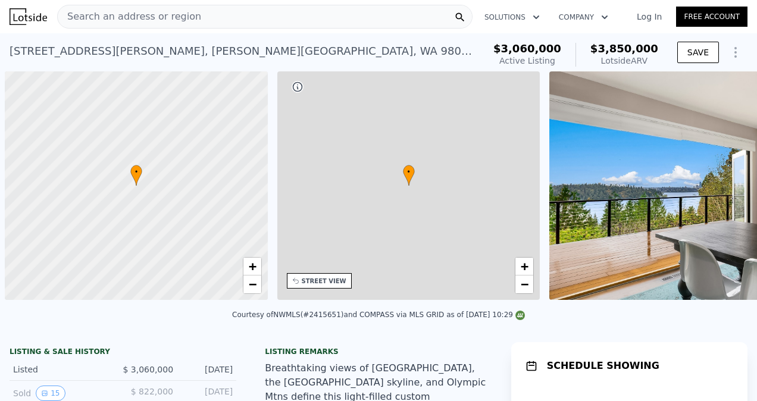
scroll to position [0, 5]
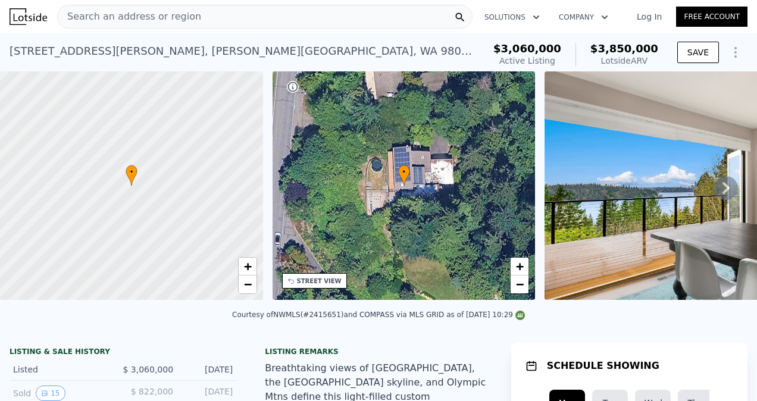
click at [720, 190] on icon at bounding box center [726, 188] width 24 height 24
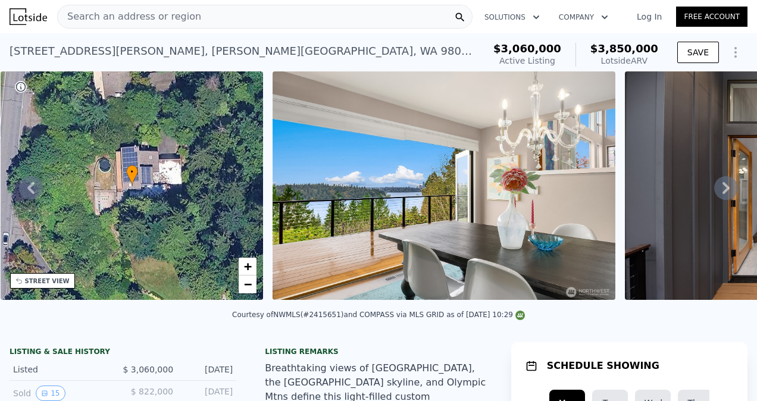
click at [720, 190] on icon at bounding box center [726, 188] width 24 height 24
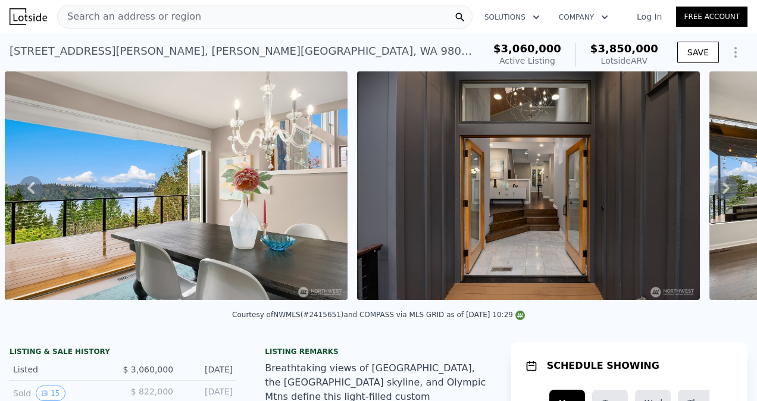
click at [720, 190] on icon at bounding box center [726, 188] width 24 height 24
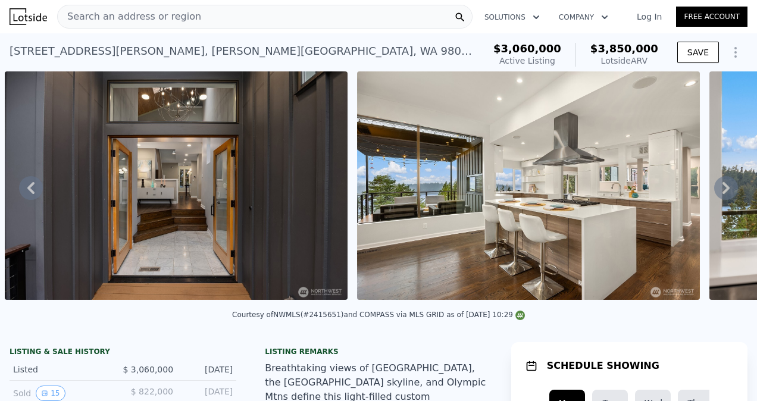
click at [720, 190] on icon at bounding box center [726, 188] width 24 height 24
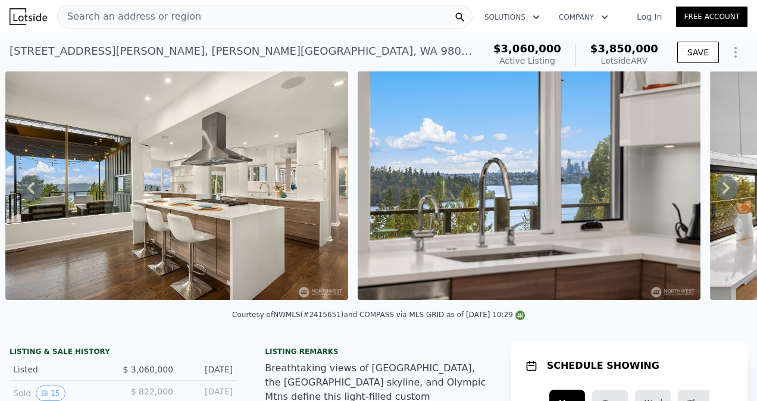
click at [720, 190] on icon at bounding box center [726, 188] width 24 height 24
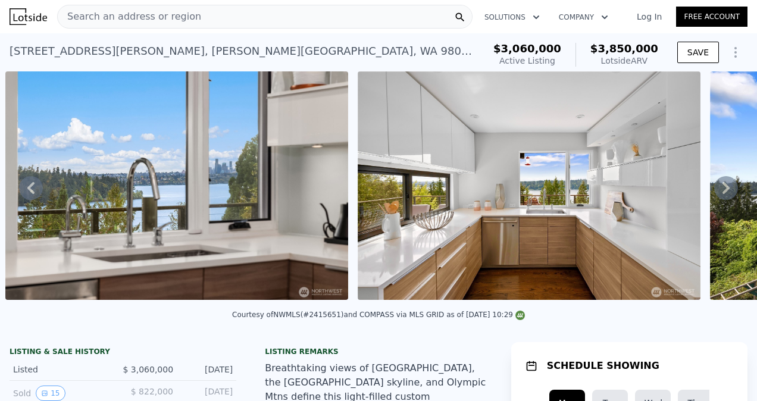
click at [720, 190] on icon at bounding box center [726, 188] width 24 height 24
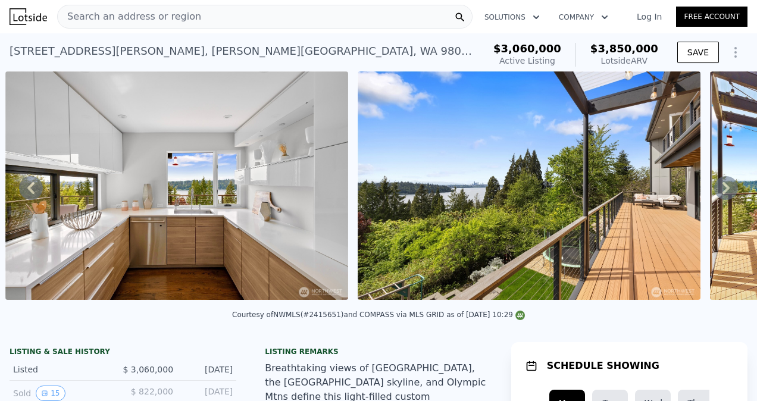
click at [720, 190] on icon at bounding box center [726, 188] width 24 height 24
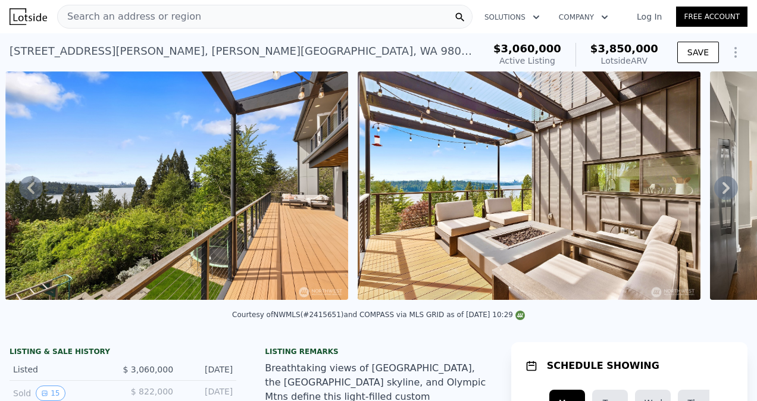
click at [720, 190] on icon at bounding box center [726, 188] width 24 height 24
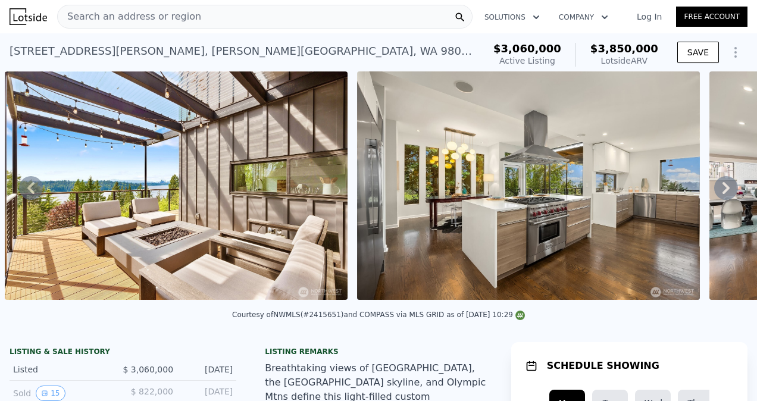
click at [720, 190] on icon at bounding box center [726, 188] width 24 height 24
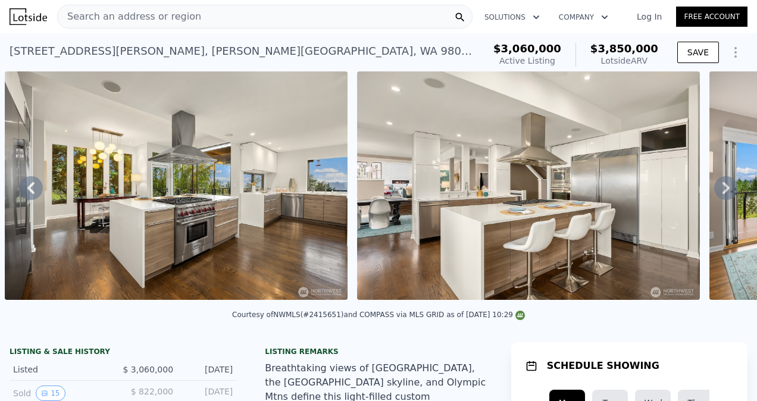
click at [720, 190] on icon at bounding box center [726, 188] width 24 height 24
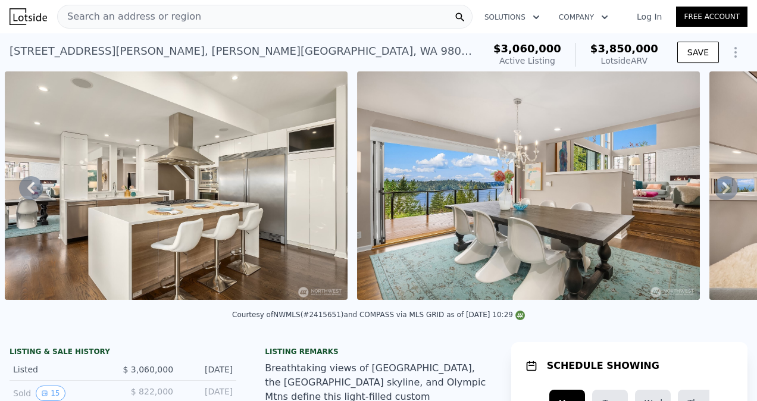
click at [720, 190] on icon at bounding box center [726, 188] width 24 height 24
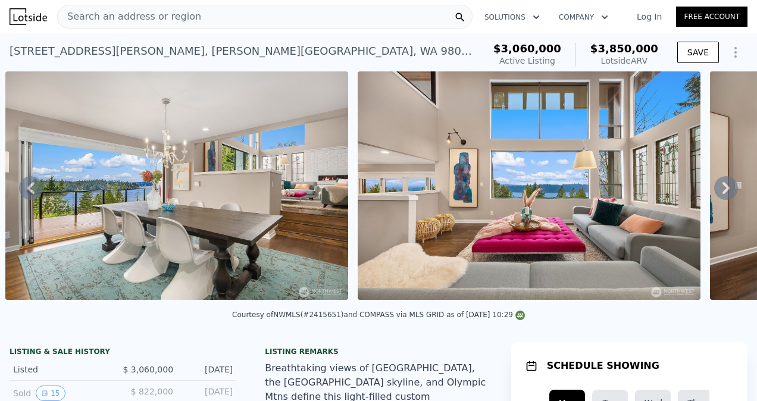
click at [720, 190] on icon at bounding box center [726, 188] width 24 height 24
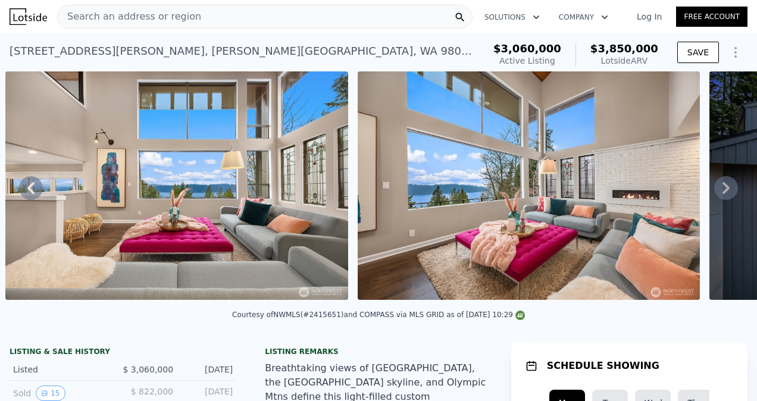
click at [720, 190] on icon at bounding box center [726, 188] width 24 height 24
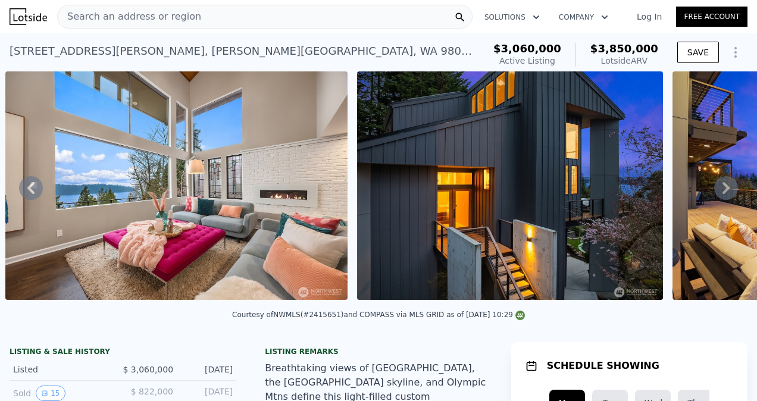
click at [720, 190] on icon at bounding box center [726, 188] width 24 height 24
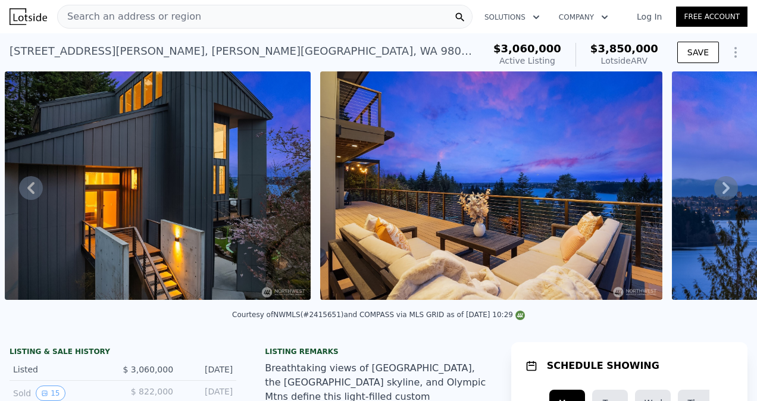
click at [720, 190] on icon at bounding box center [726, 188] width 24 height 24
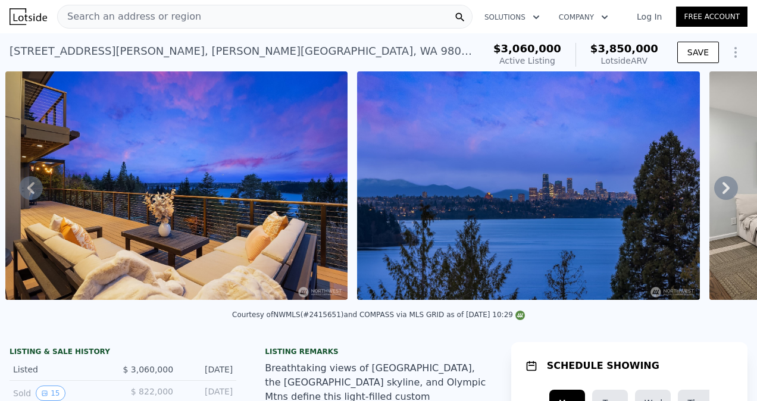
click at [720, 190] on icon at bounding box center [726, 188] width 24 height 24
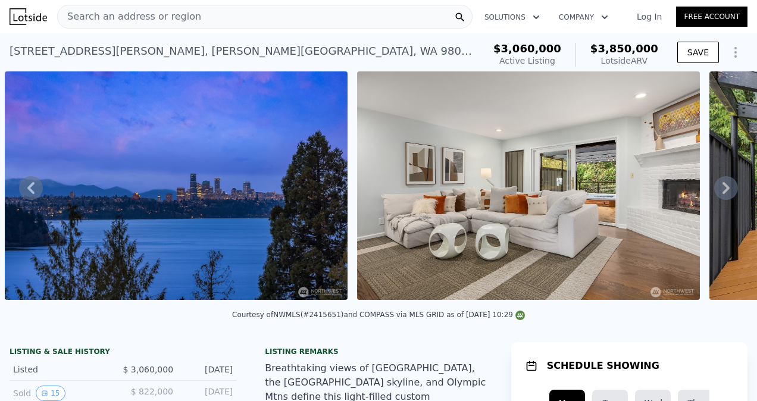
click at [720, 190] on icon at bounding box center [726, 188] width 24 height 24
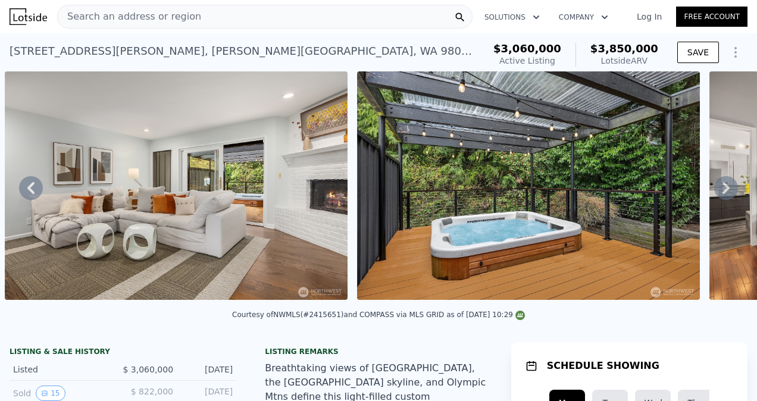
click at [720, 190] on icon at bounding box center [726, 188] width 24 height 24
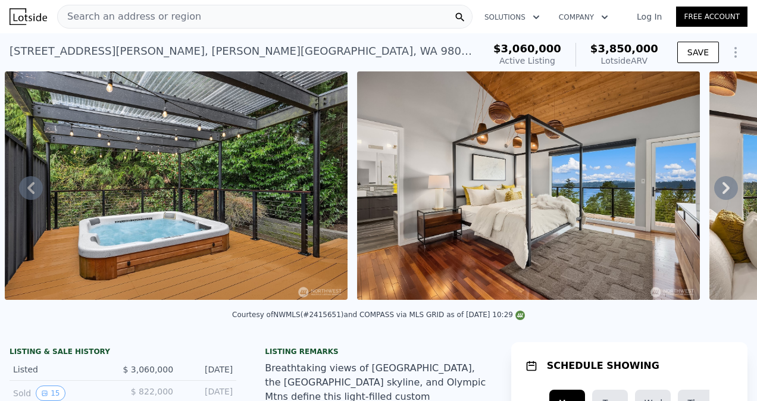
click at [720, 190] on icon at bounding box center [726, 188] width 24 height 24
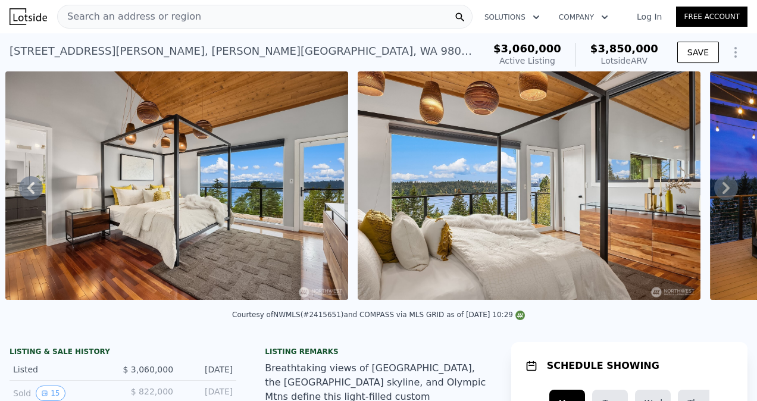
click at [720, 190] on icon at bounding box center [726, 188] width 24 height 24
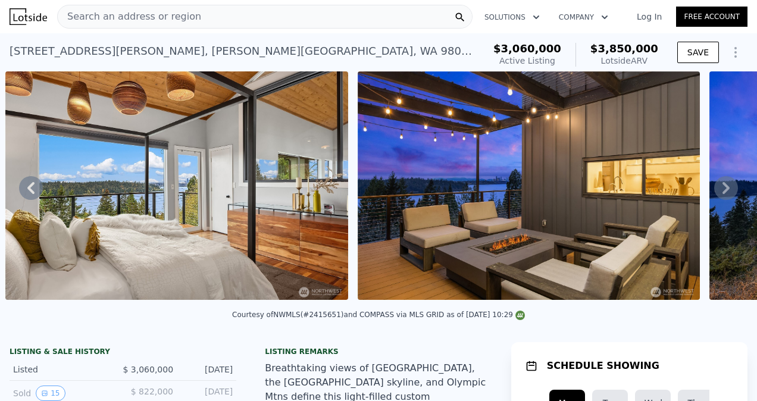
click at [720, 190] on icon at bounding box center [726, 188] width 24 height 24
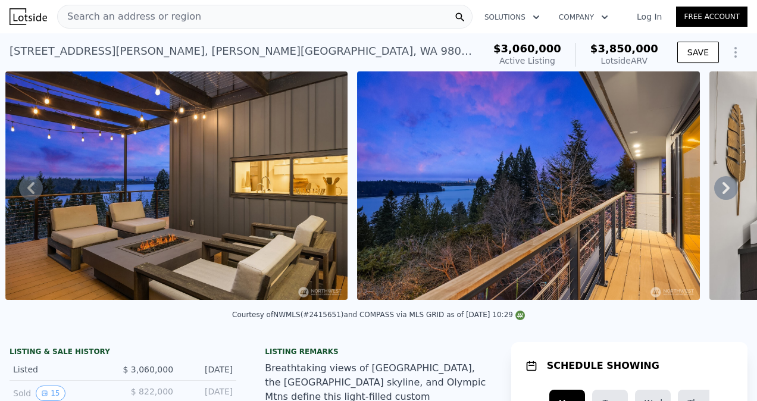
click at [720, 190] on icon at bounding box center [726, 188] width 24 height 24
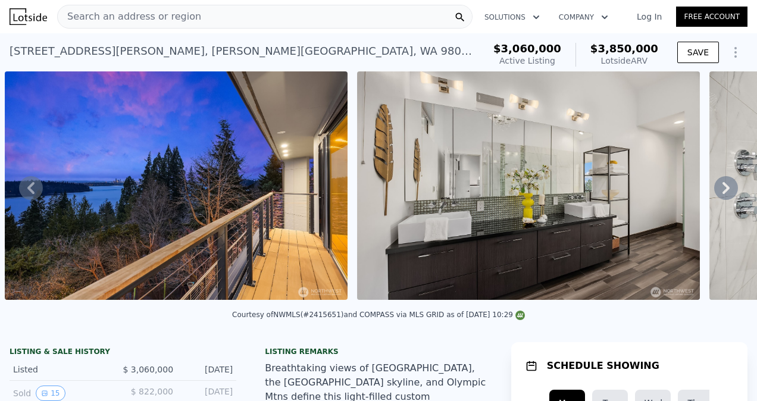
click at [720, 190] on icon at bounding box center [726, 188] width 24 height 24
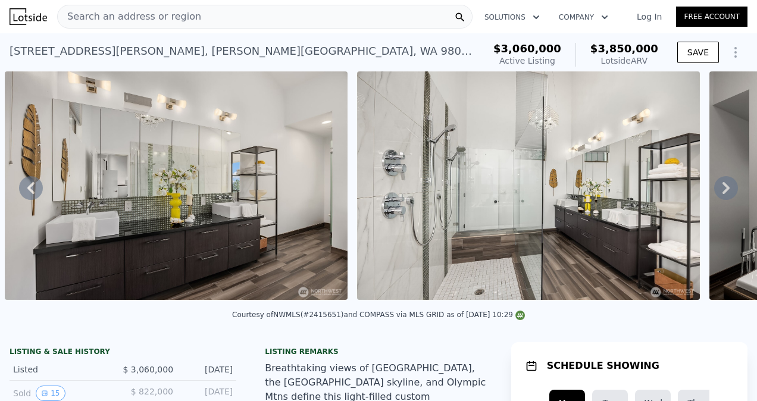
click at [720, 190] on icon at bounding box center [726, 188] width 24 height 24
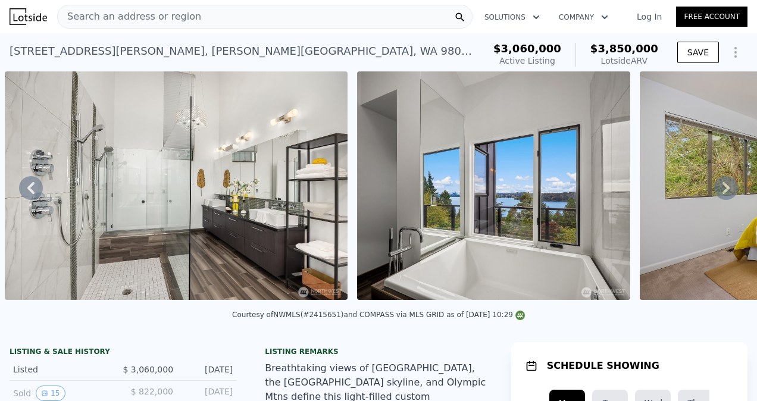
click at [720, 190] on icon at bounding box center [726, 188] width 24 height 24
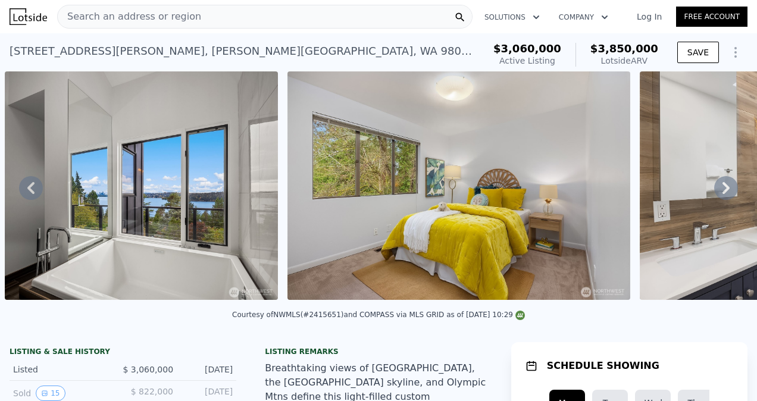
click at [720, 190] on icon at bounding box center [726, 188] width 24 height 24
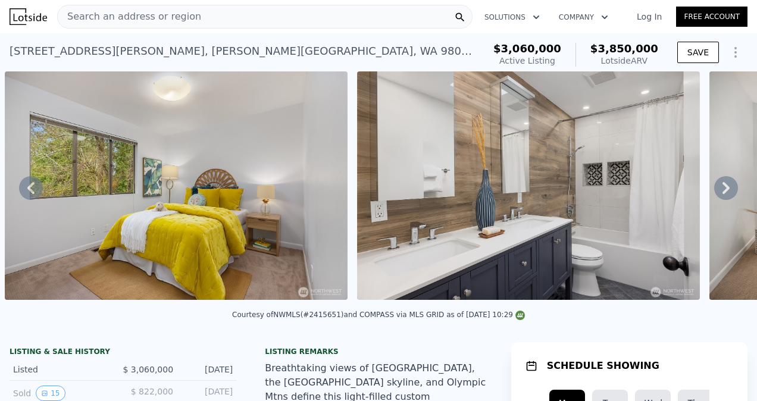
click at [720, 190] on icon at bounding box center [726, 188] width 24 height 24
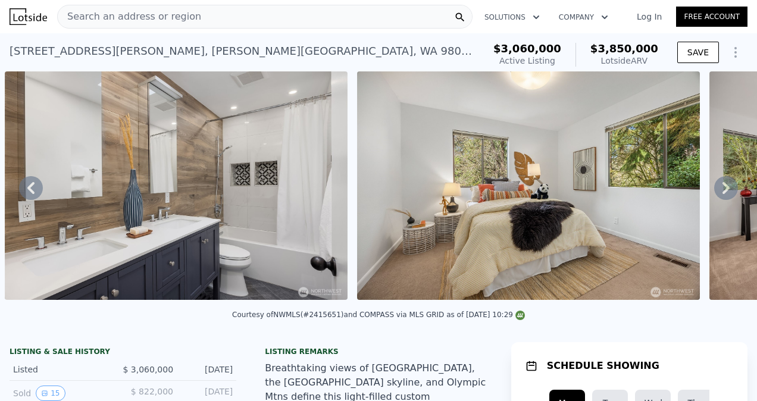
click at [720, 190] on icon at bounding box center [726, 188] width 24 height 24
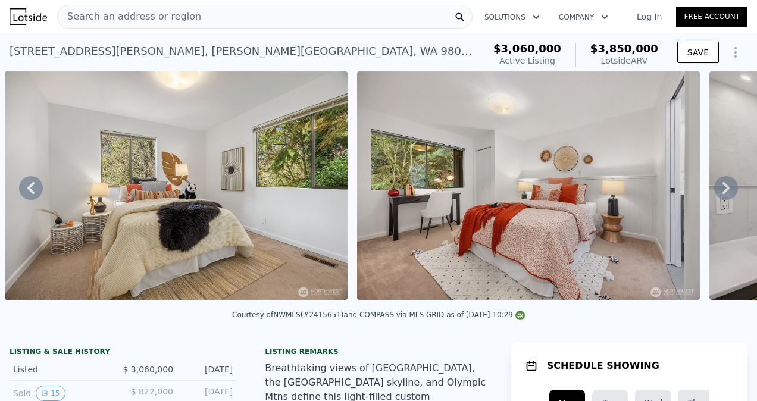
click at [720, 190] on icon at bounding box center [726, 188] width 24 height 24
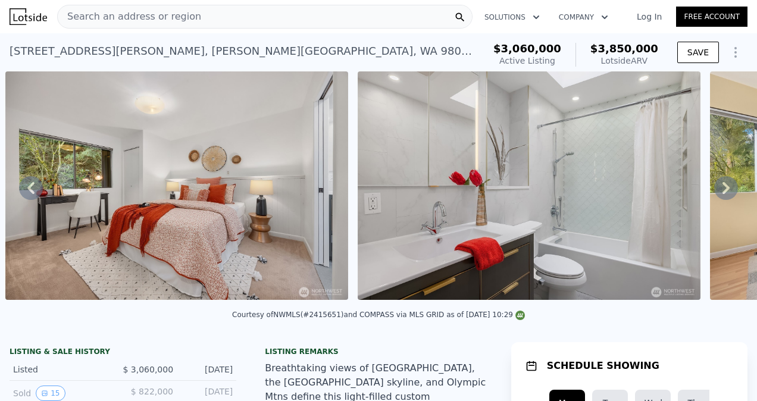
click at [720, 190] on icon at bounding box center [726, 188] width 24 height 24
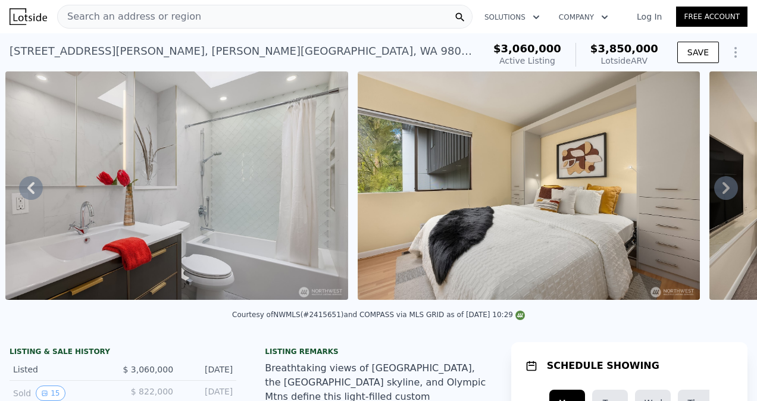
click at [720, 190] on icon at bounding box center [726, 188] width 24 height 24
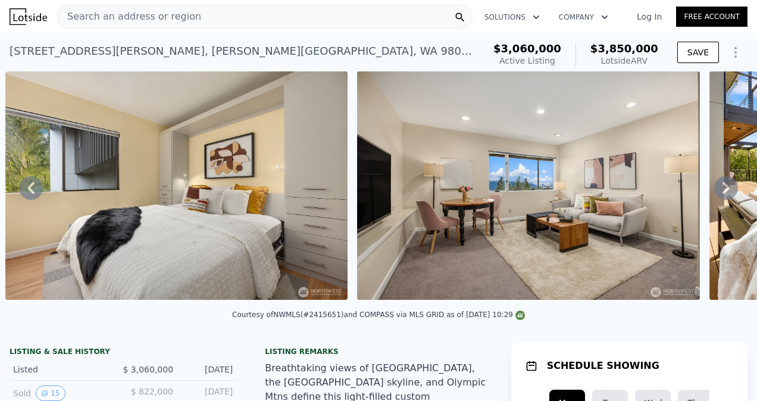
click at [720, 190] on icon at bounding box center [726, 188] width 24 height 24
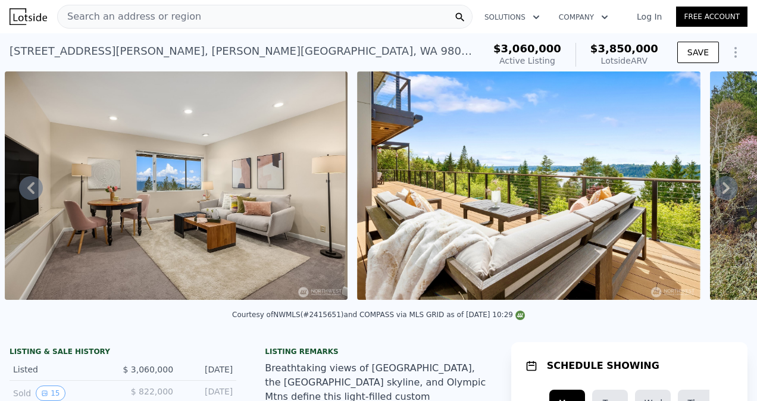
click at [720, 190] on icon at bounding box center [726, 188] width 24 height 24
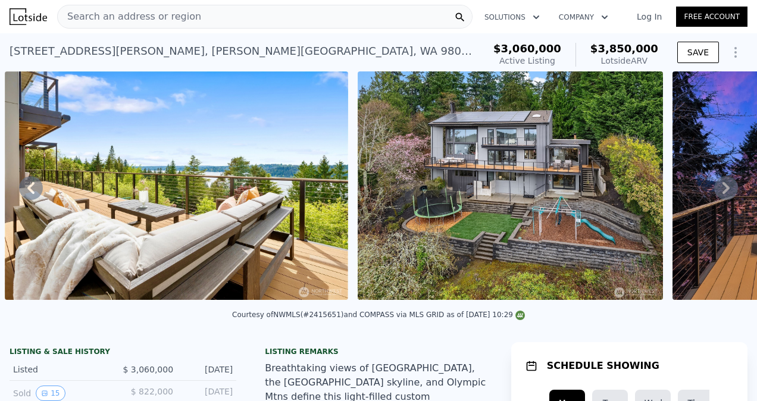
click at [720, 190] on icon at bounding box center [726, 188] width 24 height 24
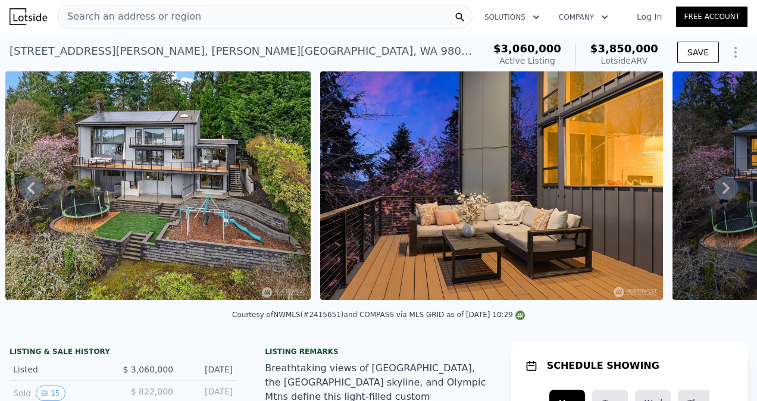
click at [720, 190] on icon at bounding box center [726, 188] width 24 height 24
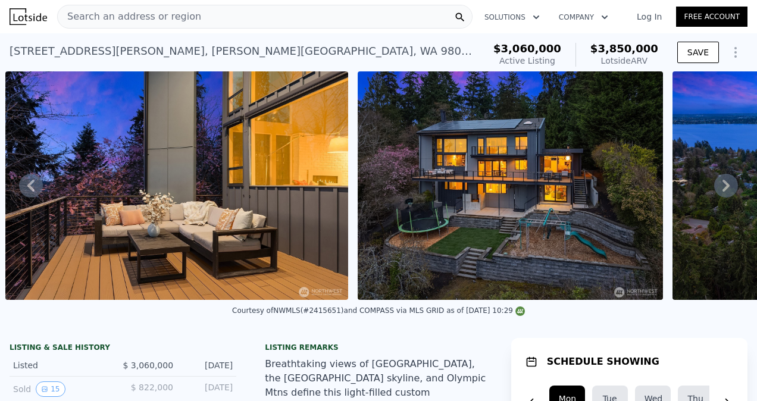
click at [720, 190] on icon at bounding box center [726, 186] width 24 height 24
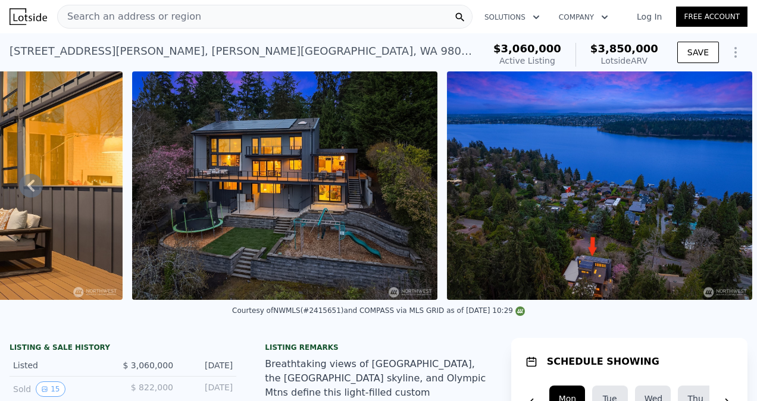
click at [720, 190] on img at bounding box center [599, 185] width 305 height 228
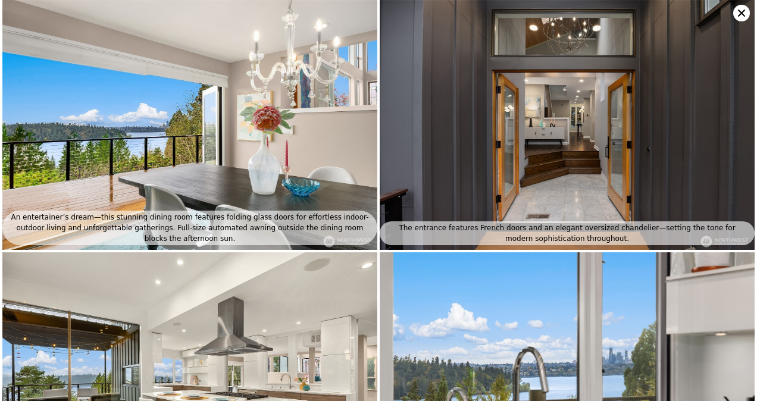
scroll to position [4175, 0]
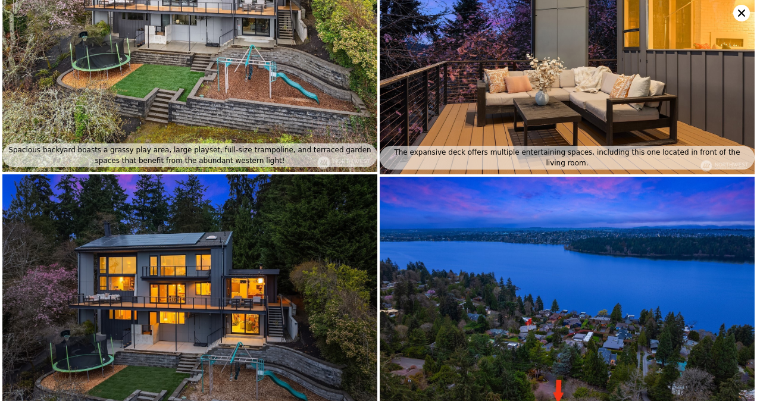
click at [739, 15] on icon at bounding box center [741, 13] width 7 height 7
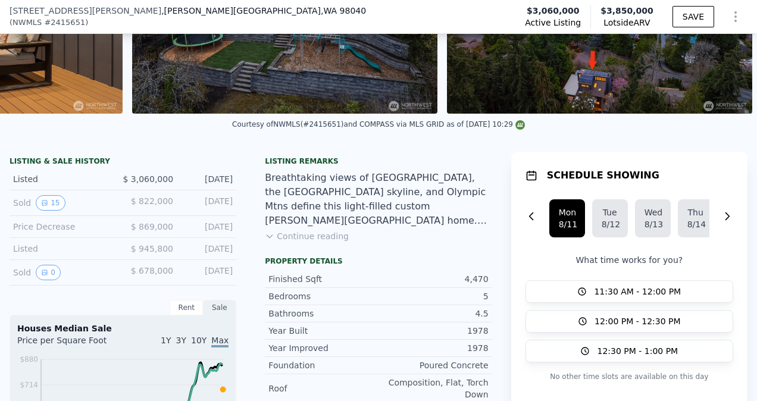
scroll to position [127, 0]
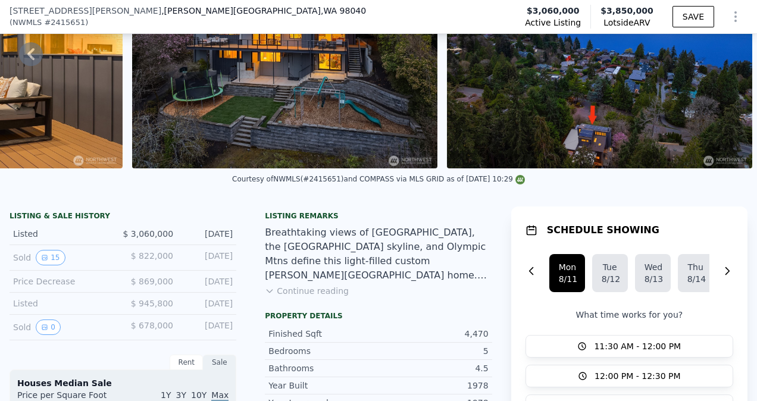
click at [322, 297] on button "Continue reading" at bounding box center [307, 291] width 84 height 12
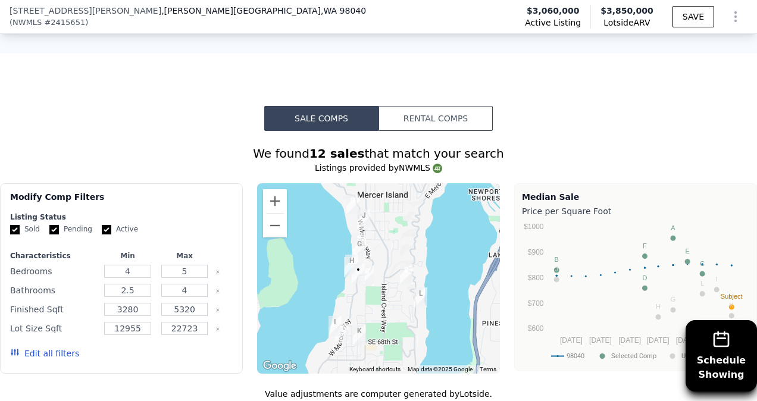
scroll to position [1318, 0]
click at [347, 259] on img "5340 W Mercer Way" at bounding box center [358, 274] width 23 height 30
click at [655, 314] on circle "A chart." at bounding box center [657, 316] width 5 height 5
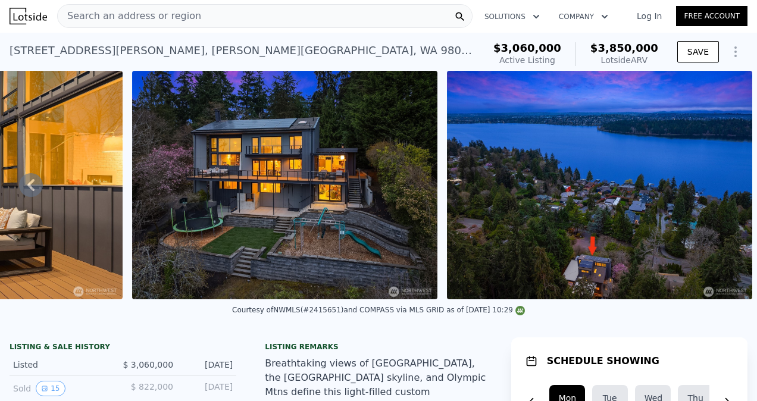
scroll to position [0, 0]
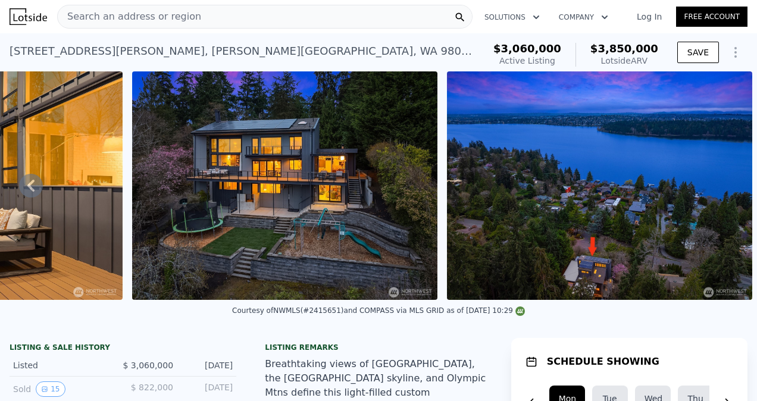
click at [36, 184] on icon at bounding box center [31, 186] width 24 height 24
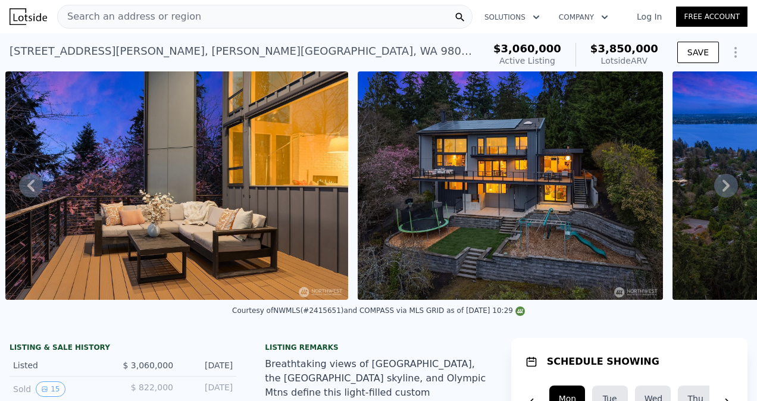
click at [36, 184] on icon at bounding box center [31, 186] width 24 height 24
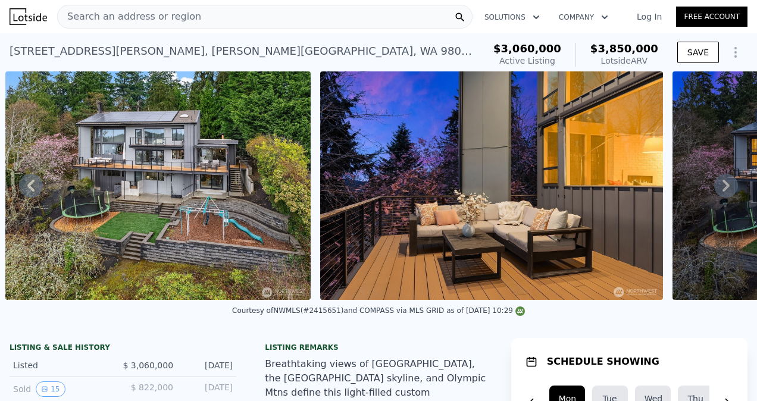
click at [36, 184] on icon at bounding box center [31, 186] width 24 height 24
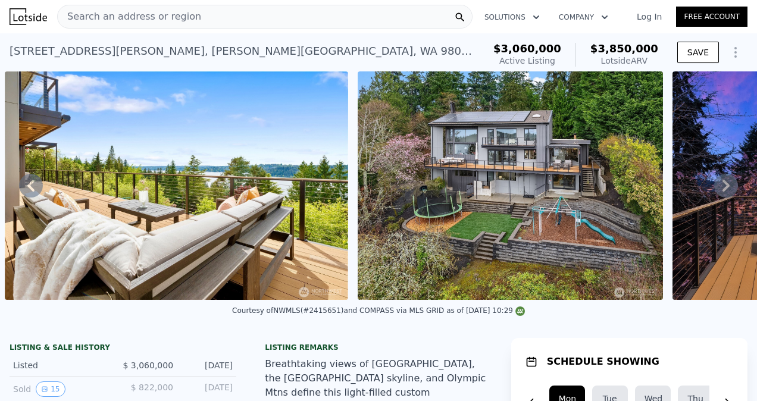
click at [36, 184] on icon at bounding box center [31, 186] width 24 height 24
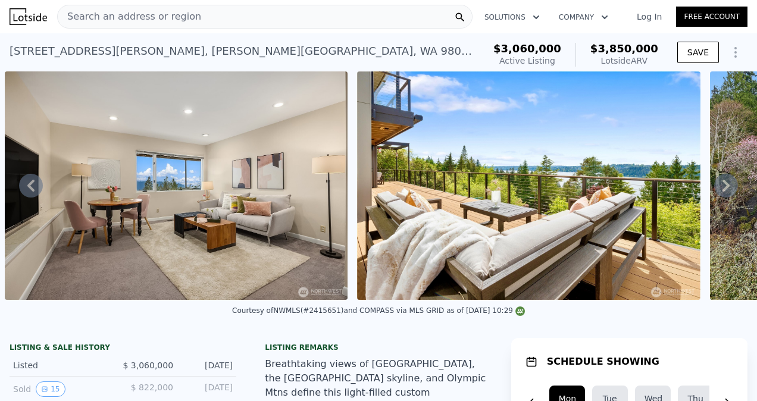
click at [36, 184] on icon at bounding box center [31, 186] width 24 height 24
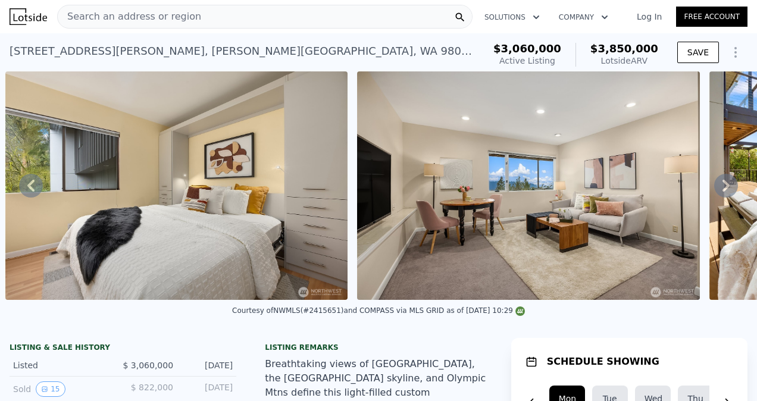
click at [36, 184] on icon at bounding box center [31, 186] width 24 height 24
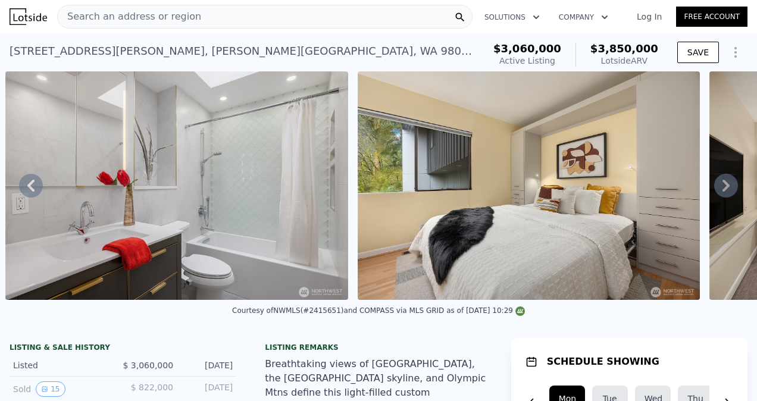
click at [36, 184] on icon at bounding box center [31, 186] width 24 height 24
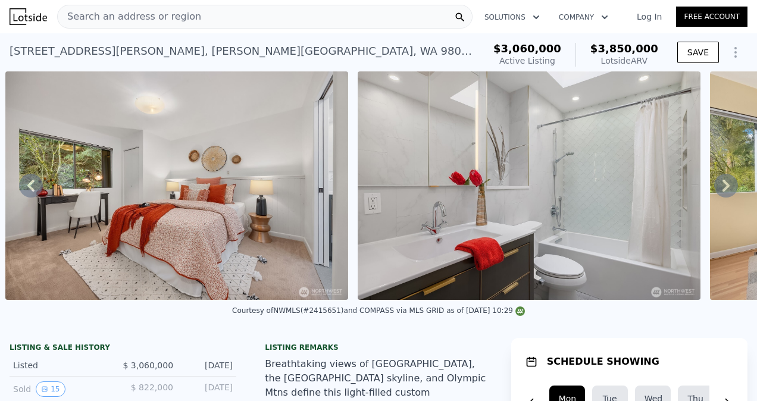
click at [36, 184] on icon at bounding box center [31, 186] width 24 height 24
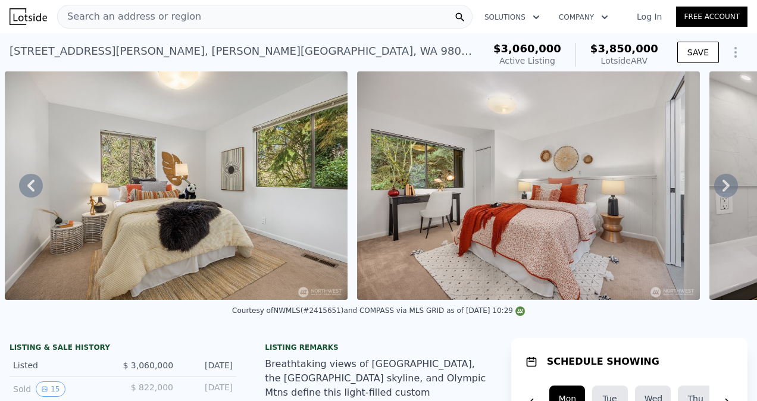
click at [36, 184] on icon at bounding box center [31, 186] width 24 height 24
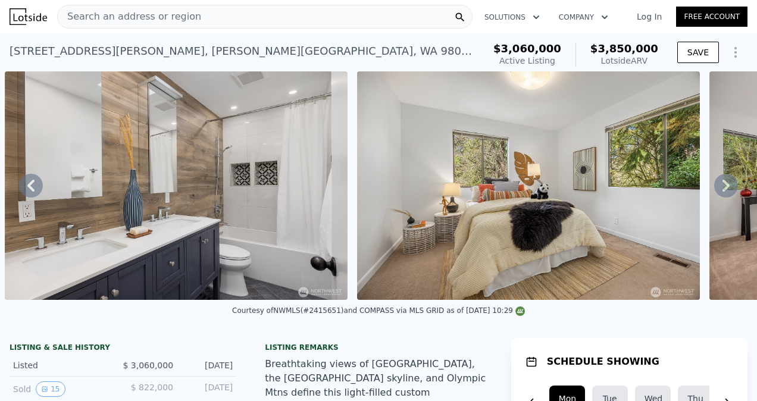
click at [36, 184] on icon at bounding box center [31, 186] width 24 height 24
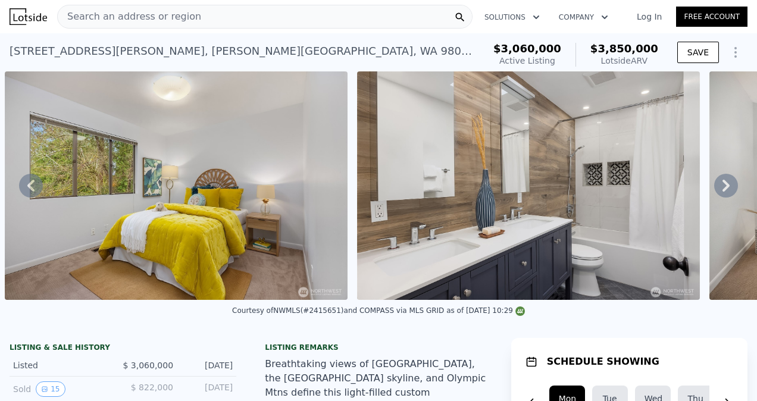
click at [36, 184] on icon at bounding box center [31, 186] width 24 height 24
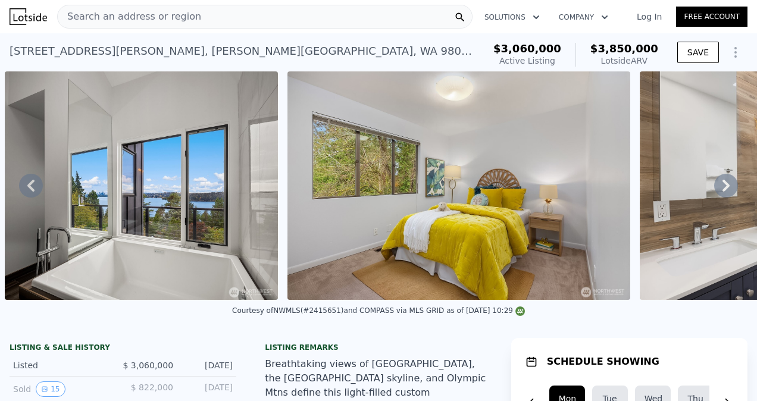
click at [36, 184] on icon at bounding box center [31, 186] width 24 height 24
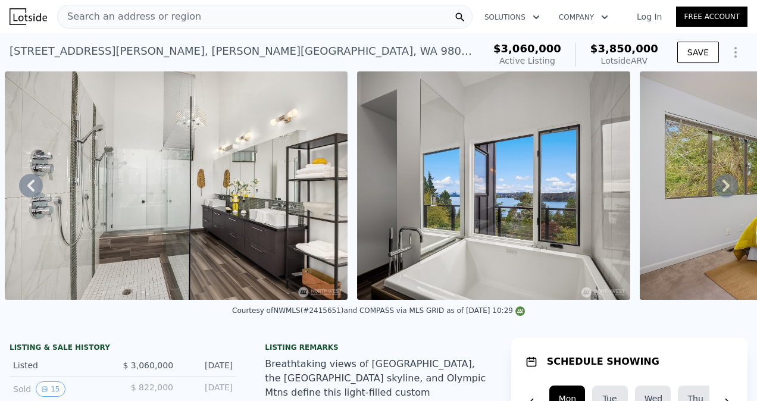
click at [36, 184] on icon at bounding box center [31, 186] width 24 height 24
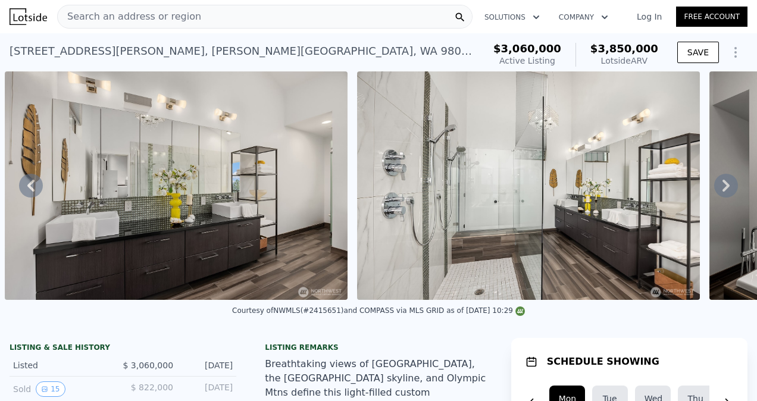
click at [36, 184] on icon at bounding box center [31, 186] width 24 height 24
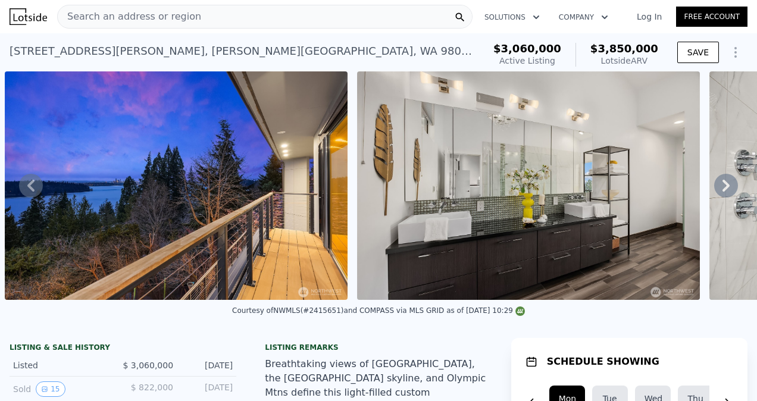
click at [36, 184] on icon at bounding box center [31, 186] width 24 height 24
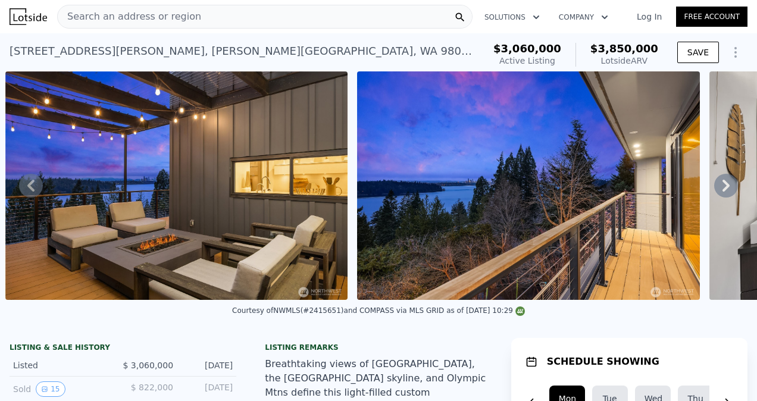
click at [36, 184] on icon at bounding box center [31, 186] width 24 height 24
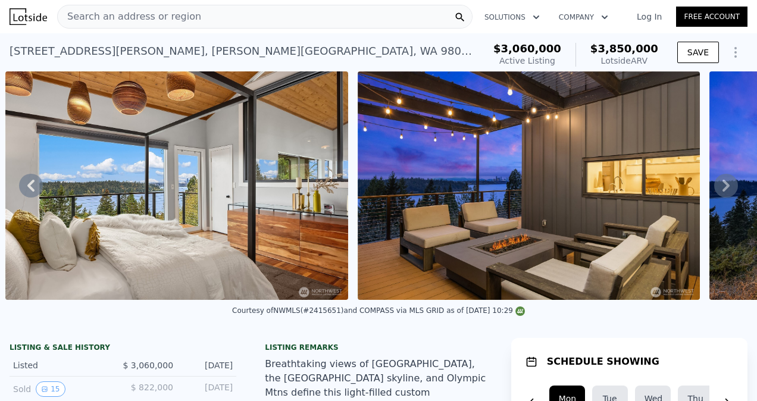
click at [36, 184] on icon at bounding box center [31, 186] width 24 height 24
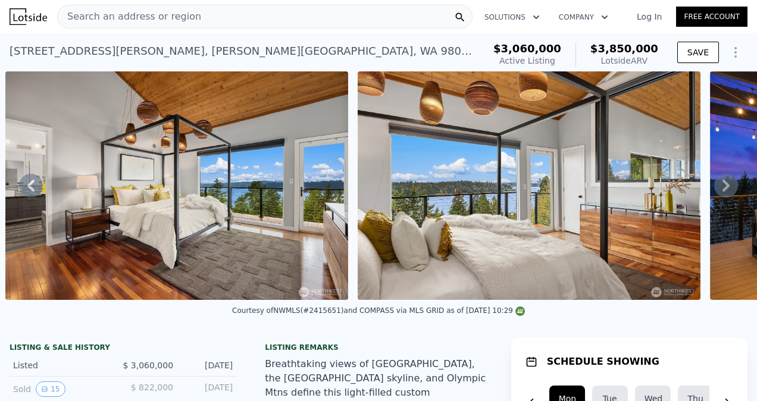
click at [36, 184] on icon at bounding box center [31, 186] width 24 height 24
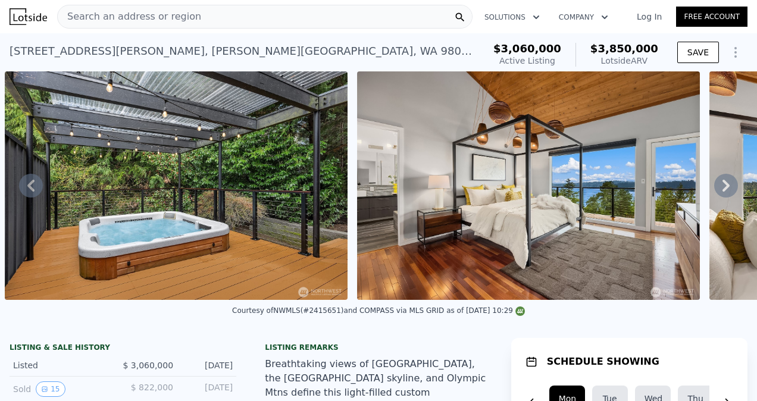
click at [36, 184] on icon at bounding box center [31, 186] width 24 height 24
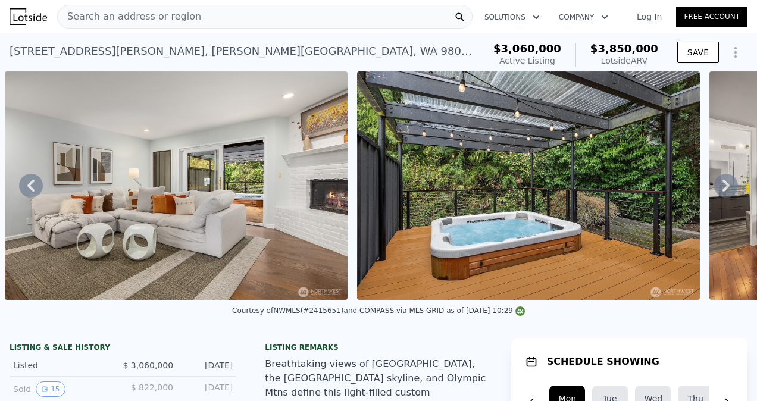
click at [36, 184] on icon at bounding box center [31, 186] width 24 height 24
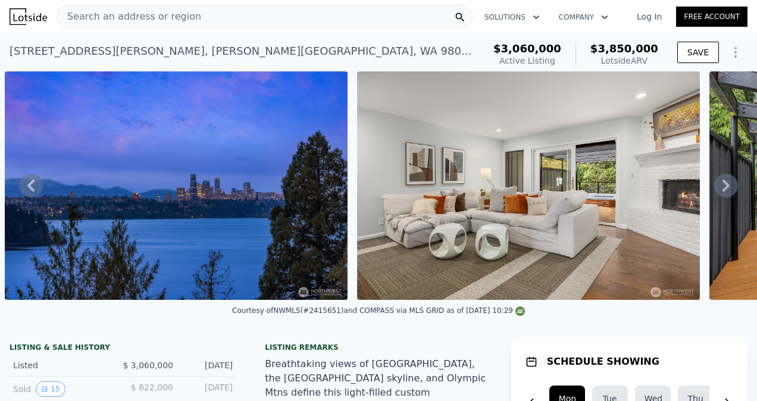
click at [36, 184] on icon at bounding box center [31, 186] width 24 height 24
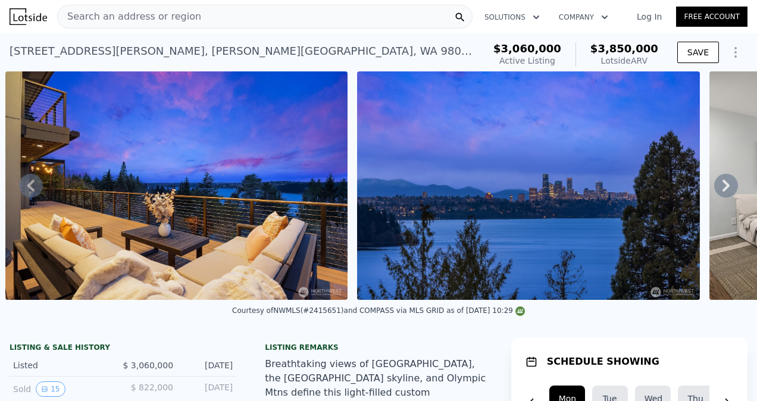
click at [36, 184] on icon at bounding box center [31, 186] width 24 height 24
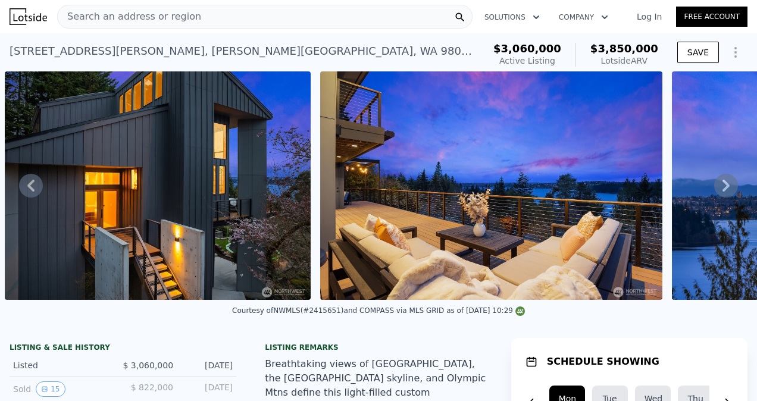
click at [36, 184] on icon at bounding box center [31, 186] width 24 height 24
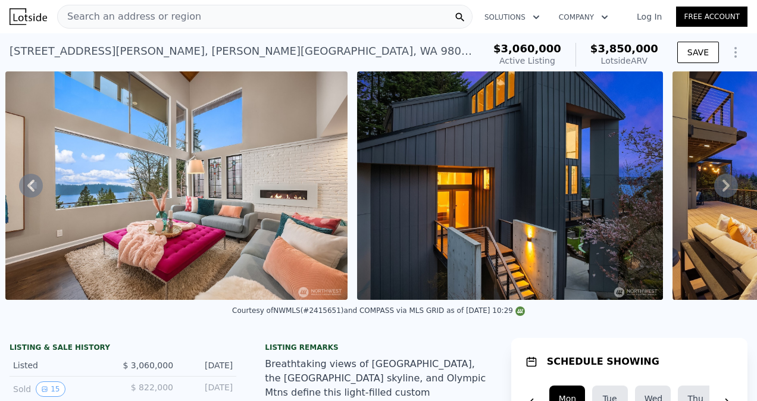
click at [36, 184] on icon at bounding box center [31, 186] width 24 height 24
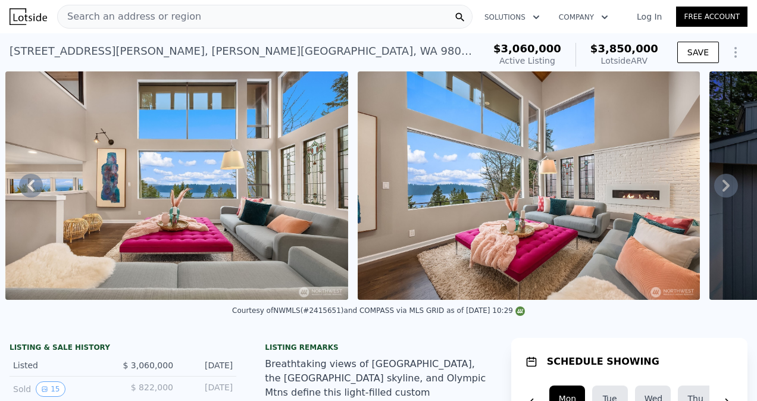
click at [36, 184] on icon at bounding box center [31, 186] width 24 height 24
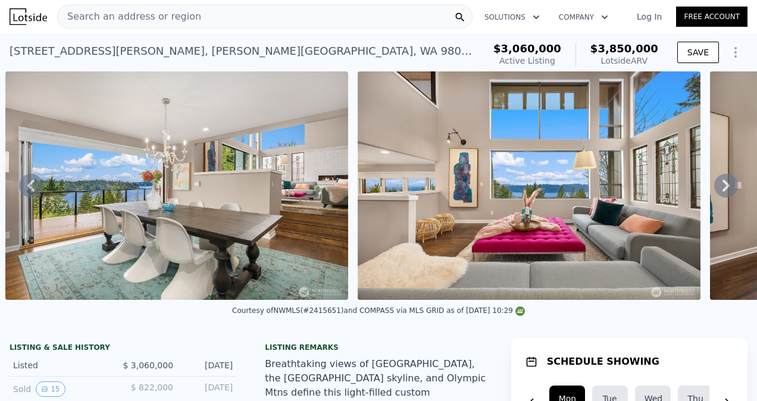
click at [36, 184] on icon at bounding box center [31, 186] width 24 height 24
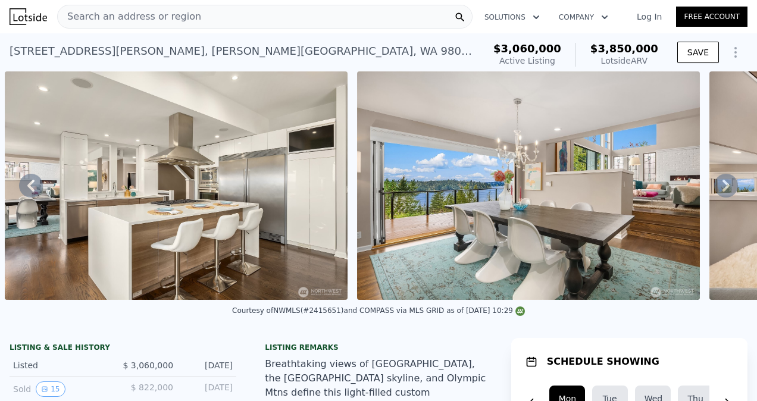
click at [36, 184] on icon at bounding box center [31, 186] width 24 height 24
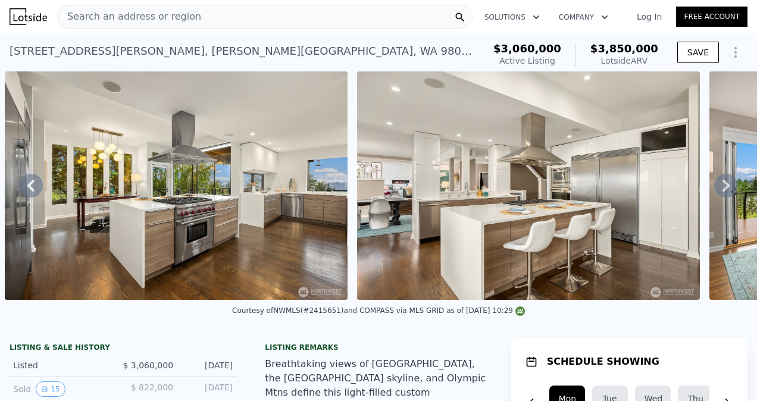
click at [36, 184] on icon at bounding box center [31, 186] width 24 height 24
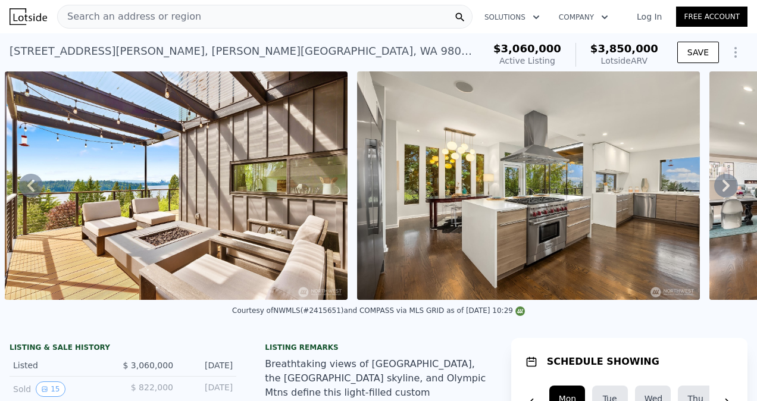
click at [36, 184] on icon at bounding box center [31, 186] width 24 height 24
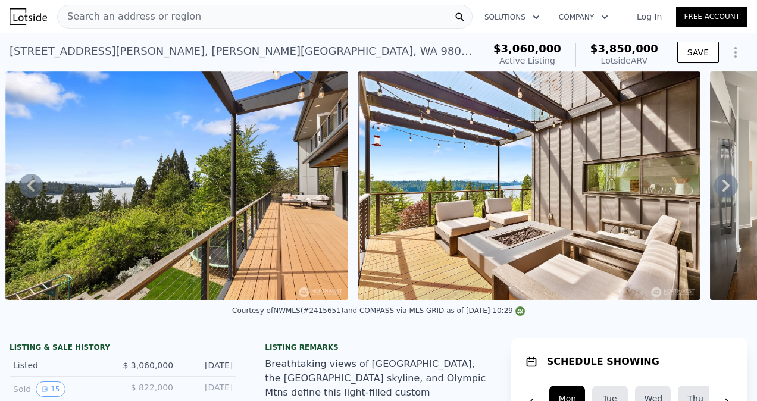
click at [36, 184] on icon at bounding box center [31, 186] width 24 height 24
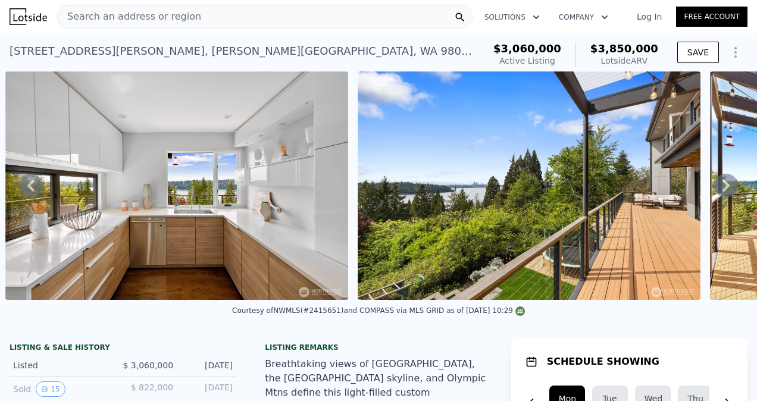
click at [36, 184] on icon at bounding box center [31, 186] width 24 height 24
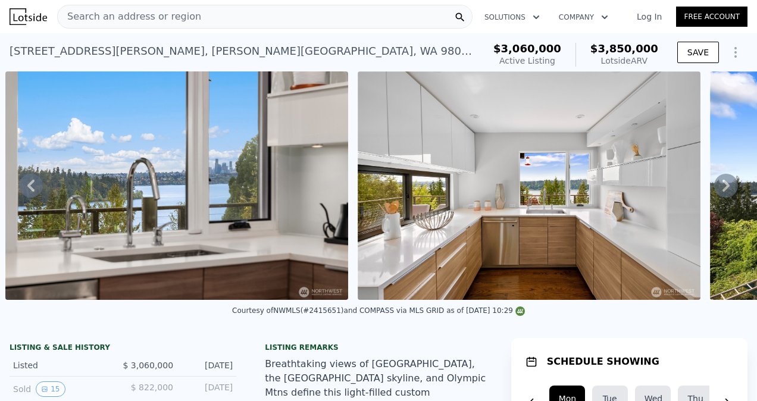
click at [36, 184] on icon at bounding box center [31, 186] width 24 height 24
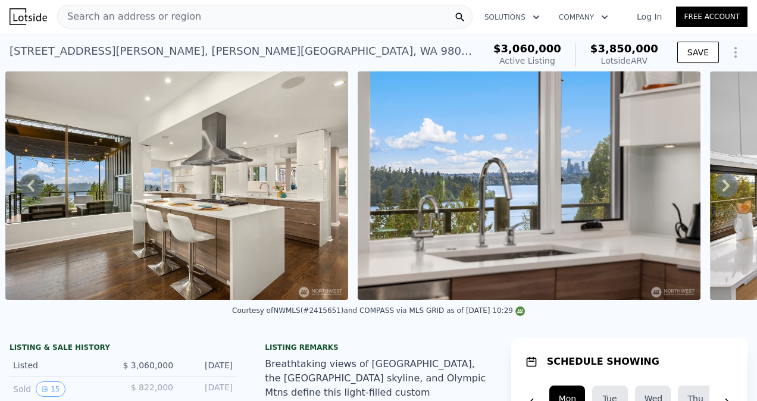
click at [36, 184] on icon at bounding box center [31, 186] width 24 height 24
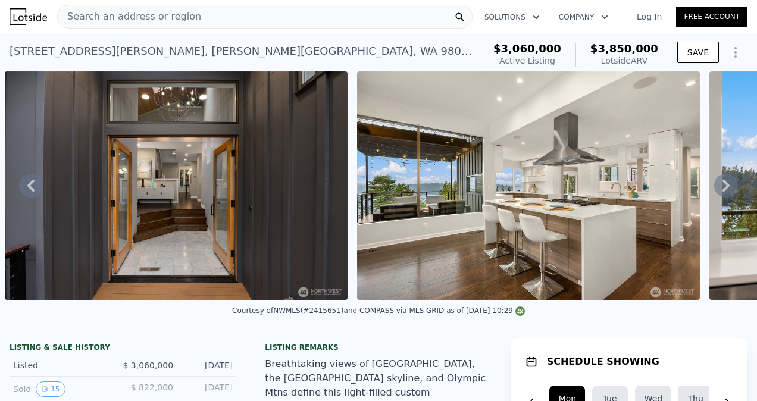
click at [36, 184] on icon at bounding box center [31, 186] width 24 height 24
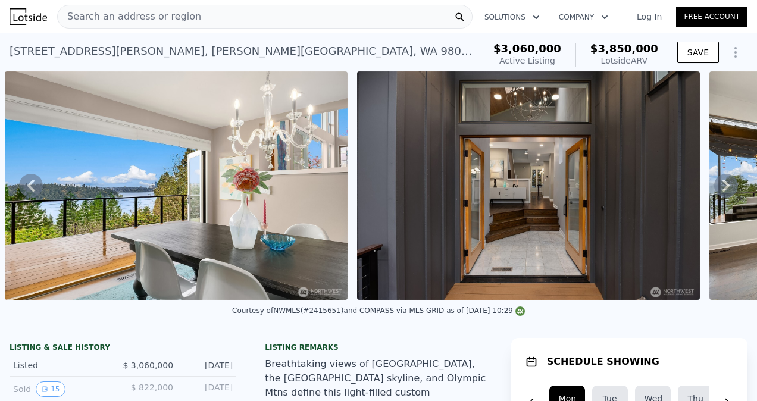
click at [36, 184] on icon at bounding box center [31, 186] width 24 height 24
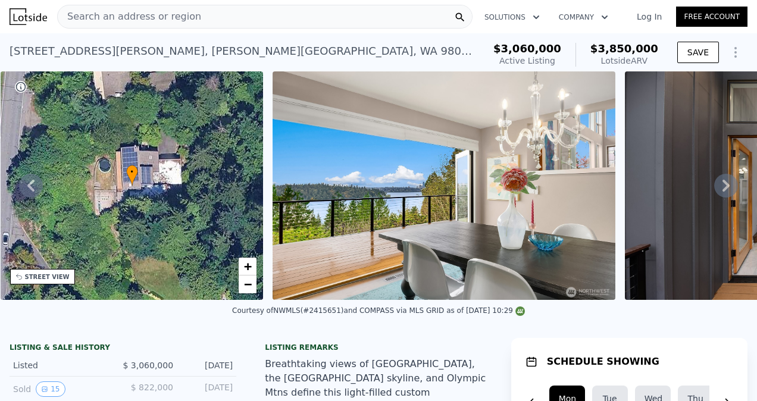
click at [36, 184] on icon at bounding box center [31, 186] width 24 height 24
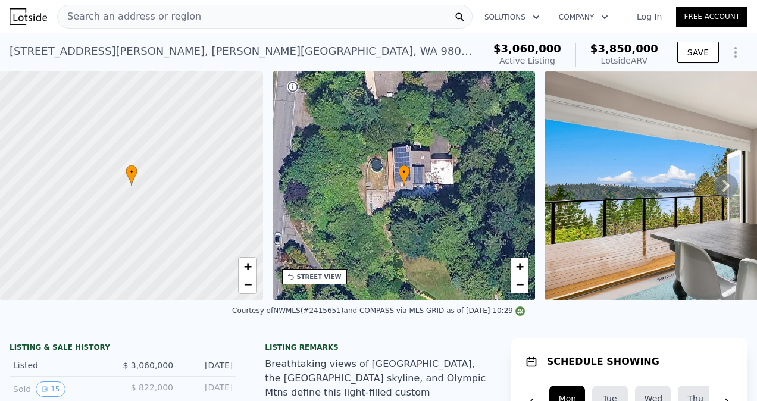
click at [714, 189] on icon at bounding box center [726, 186] width 24 height 24
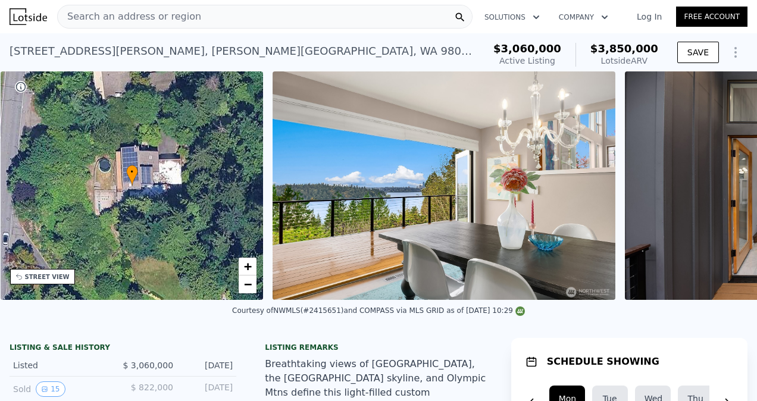
click at [714, 189] on div "• + − • + − STREET VIEW Loading... SATELLITE VIEW" at bounding box center [378, 185] width 757 height 228
click at [714, 189] on icon at bounding box center [726, 186] width 24 height 24
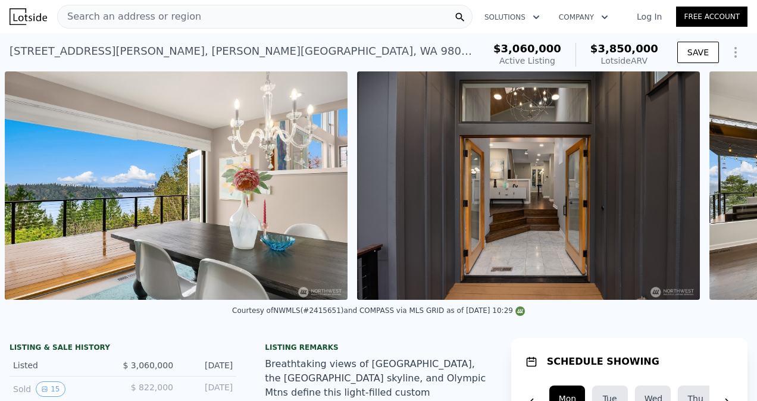
click at [714, 189] on div "• + − • + − STREET VIEW Loading... SATELLITE VIEW" at bounding box center [378, 185] width 757 height 228
click at [714, 189] on icon at bounding box center [726, 186] width 24 height 24
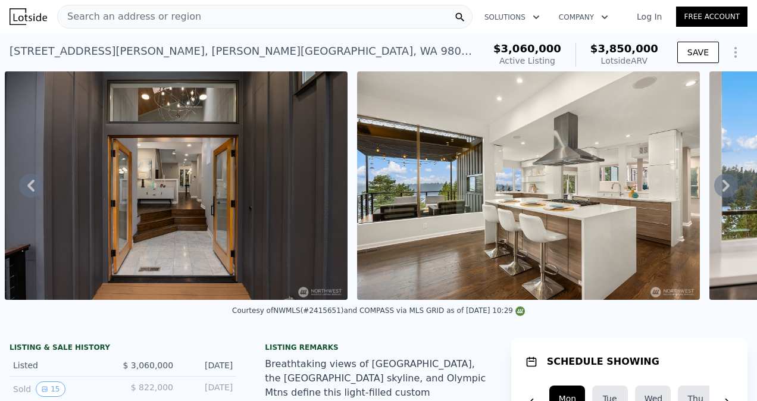
click at [714, 189] on icon at bounding box center [726, 186] width 24 height 24
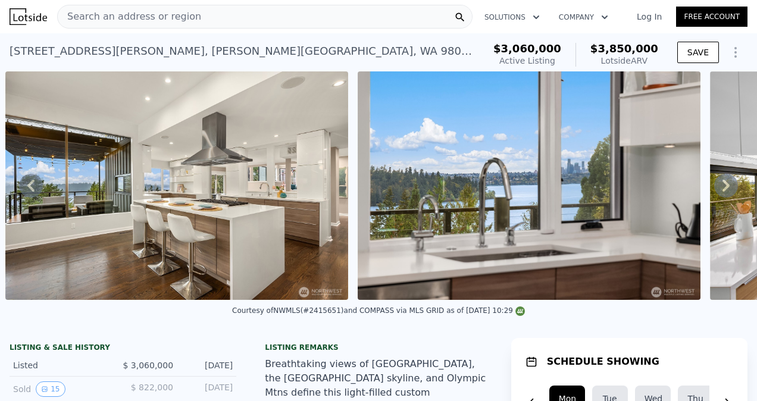
click at [714, 189] on icon at bounding box center [726, 186] width 24 height 24
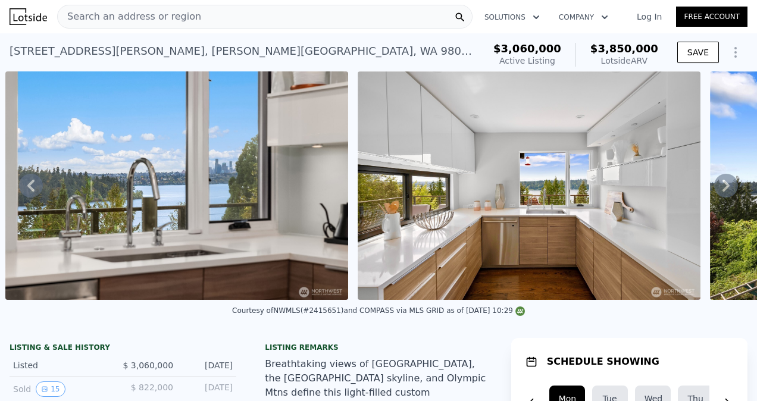
click at [714, 189] on icon at bounding box center [726, 186] width 24 height 24
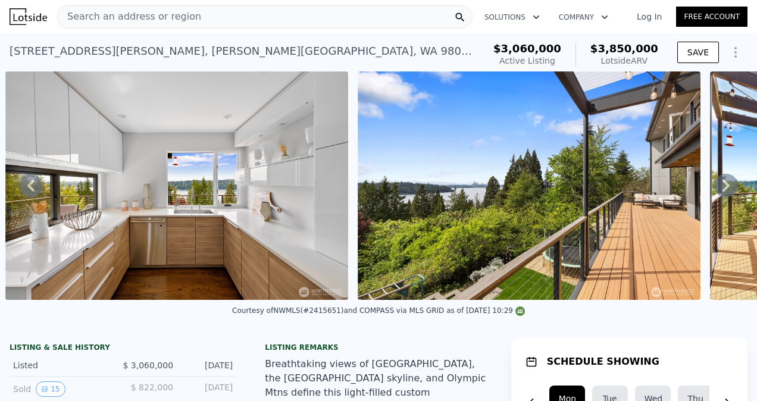
click at [714, 189] on icon at bounding box center [726, 186] width 24 height 24
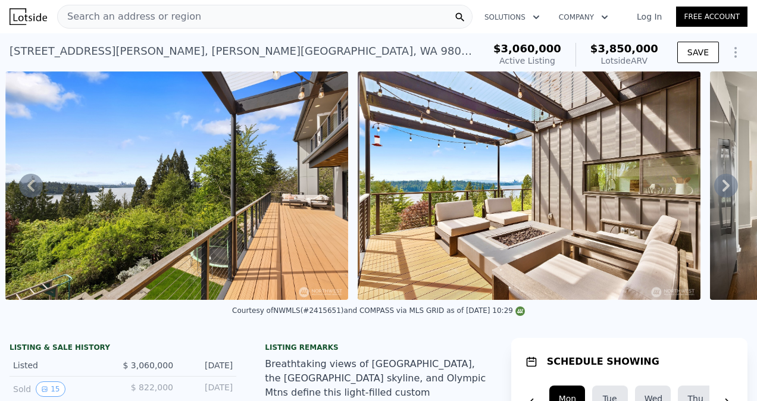
click at [714, 189] on icon at bounding box center [726, 186] width 24 height 24
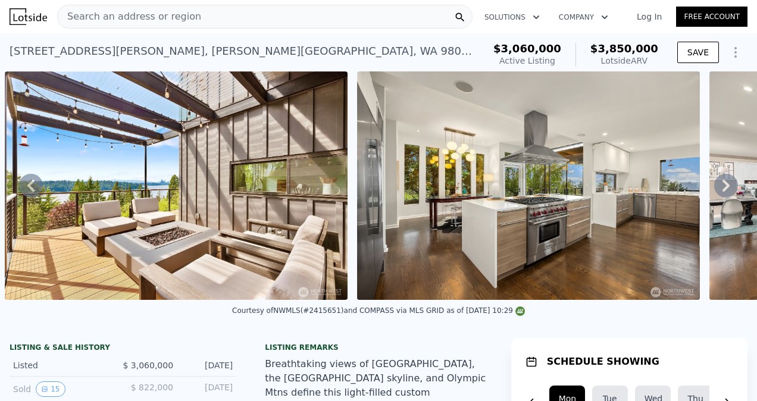
click at [714, 189] on icon at bounding box center [726, 186] width 24 height 24
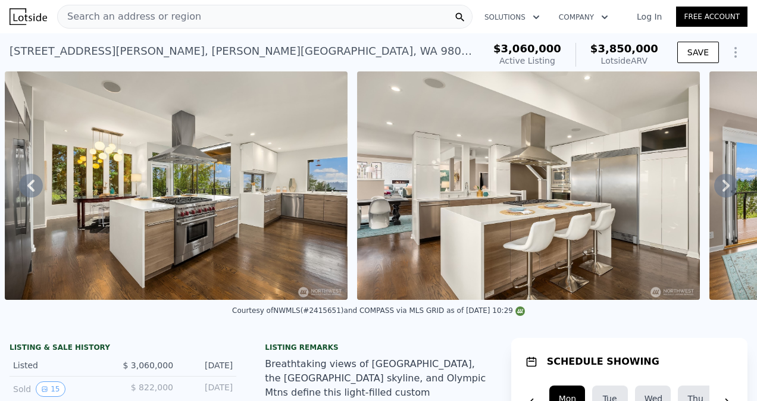
click at [714, 189] on icon at bounding box center [726, 186] width 24 height 24
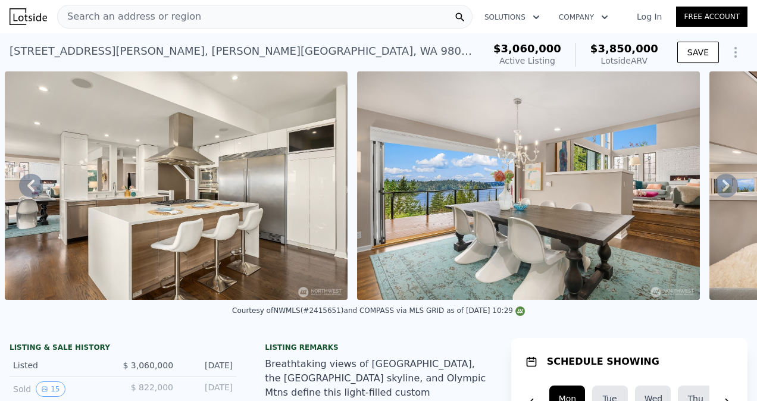
click at [714, 189] on icon at bounding box center [726, 186] width 24 height 24
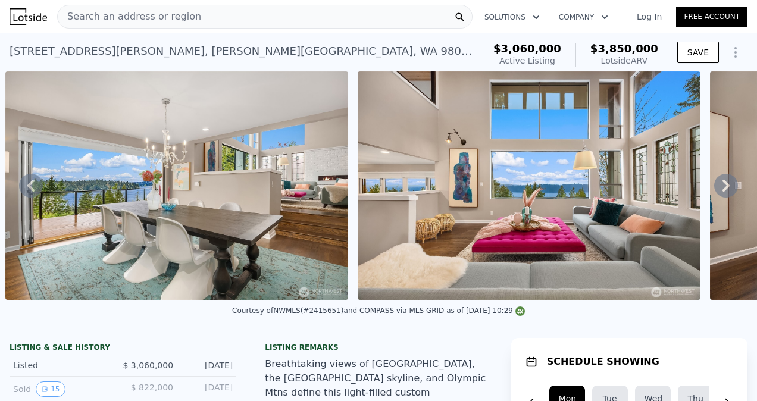
click at [714, 189] on icon at bounding box center [726, 186] width 24 height 24
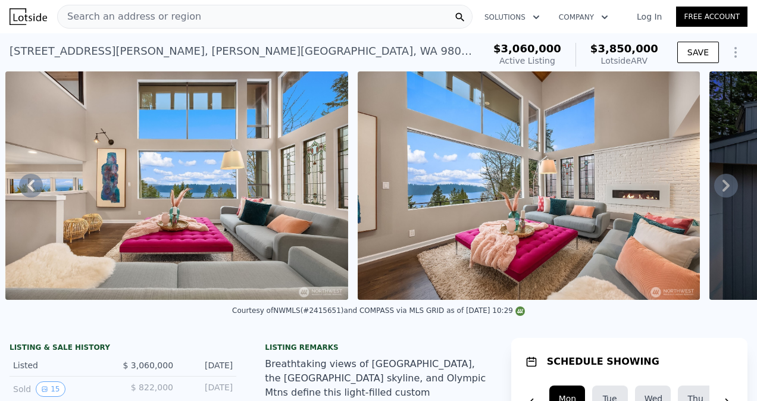
click at [714, 189] on icon at bounding box center [726, 186] width 24 height 24
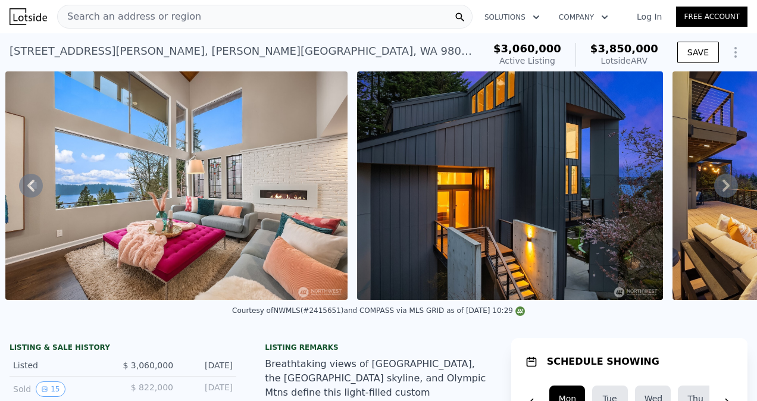
click at [714, 189] on icon at bounding box center [726, 186] width 24 height 24
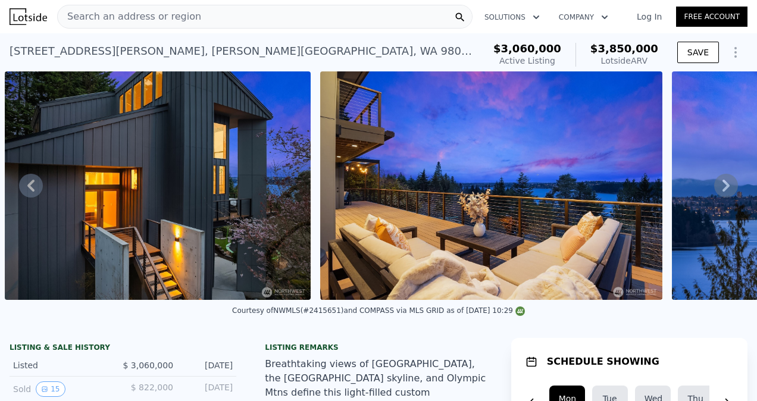
click at [714, 189] on icon at bounding box center [726, 186] width 24 height 24
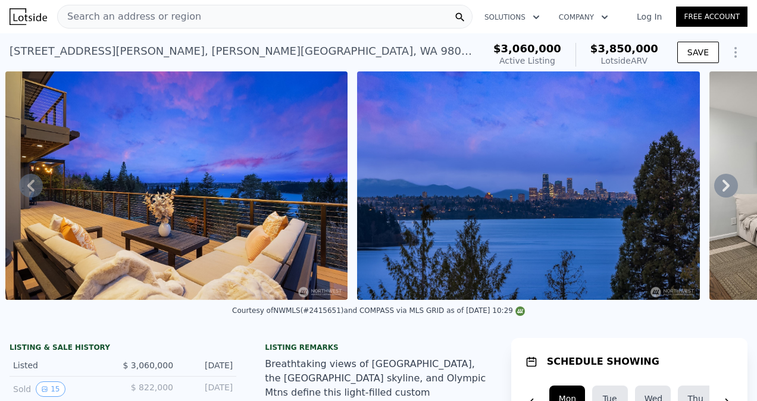
click at [714, 189] on icon at bounding box center [726, 186] width 24 height 24
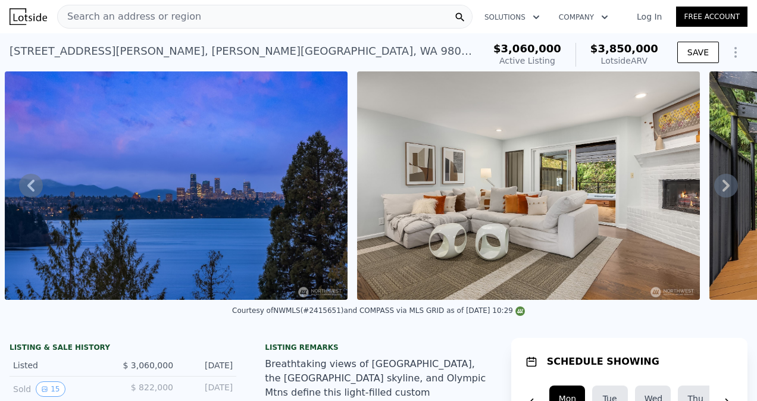
click at [714, 189] on icon at bounding box center [726, 186] width 24 height 24
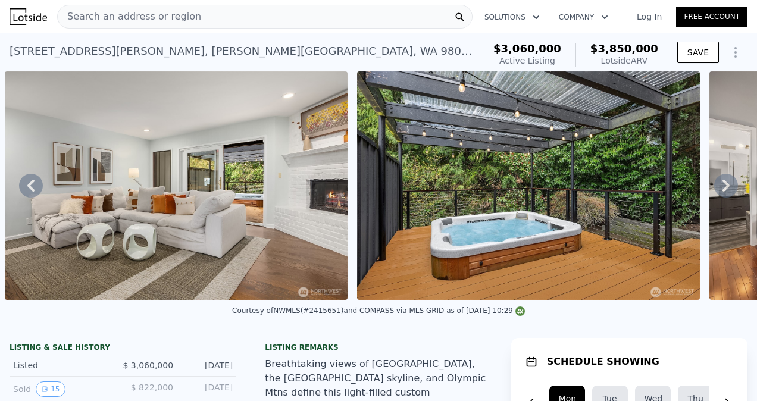
click at [714, 189] on icon at bounding box center [726, 186] width 24 height 24
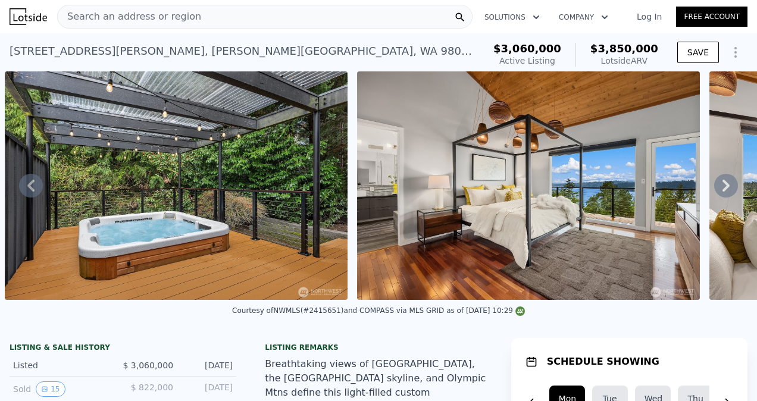
click at [714, 189] on icon at bounding box center [726, 186] width 24 height 24
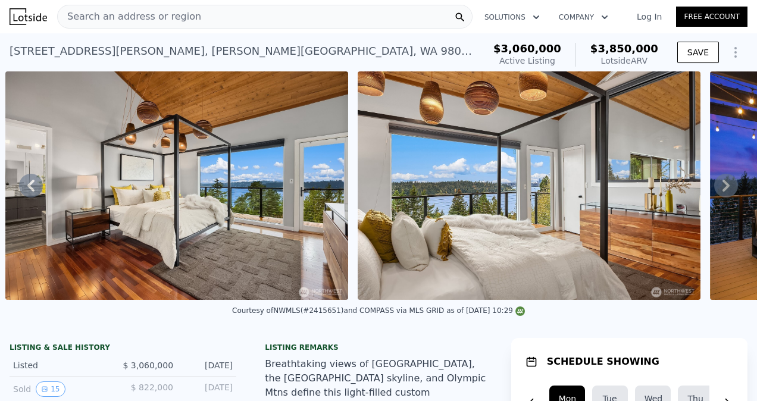
click at [714, 189] on icon at bounding box center [726, 186] width 24 height 24
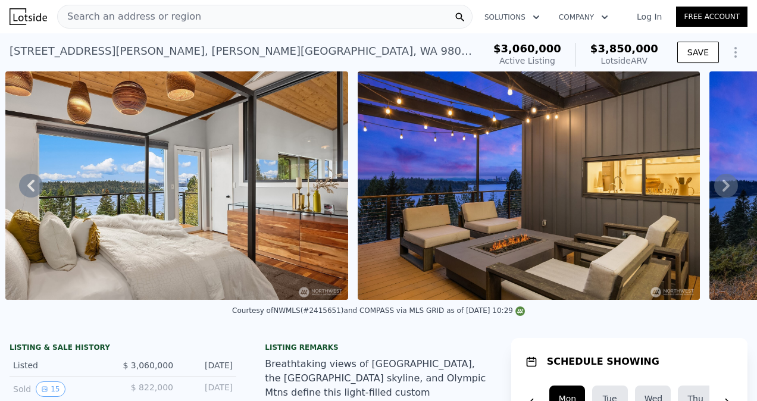
click at [714, 189] on icon at bounding box center [726, 186] width 24 height 24
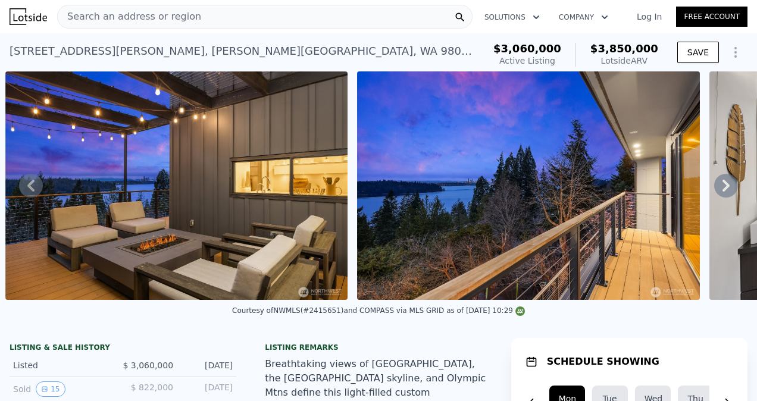
click at [714, 189] on icon at bounding box center [726, 186] width 24 height 24
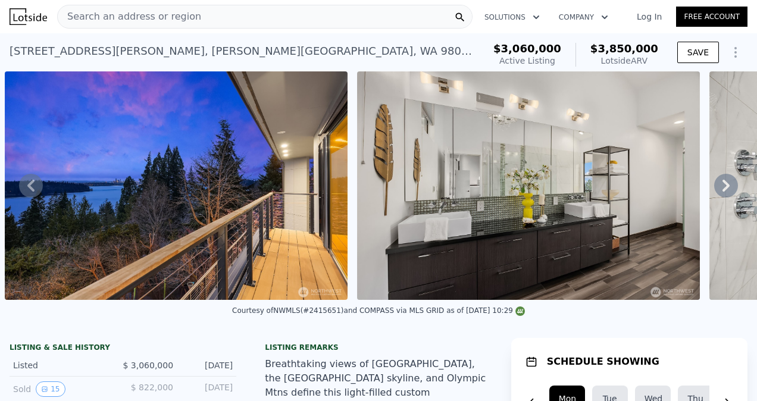
click at [714, 189] on icon at bounding box center [726, 186] width 24 height 24
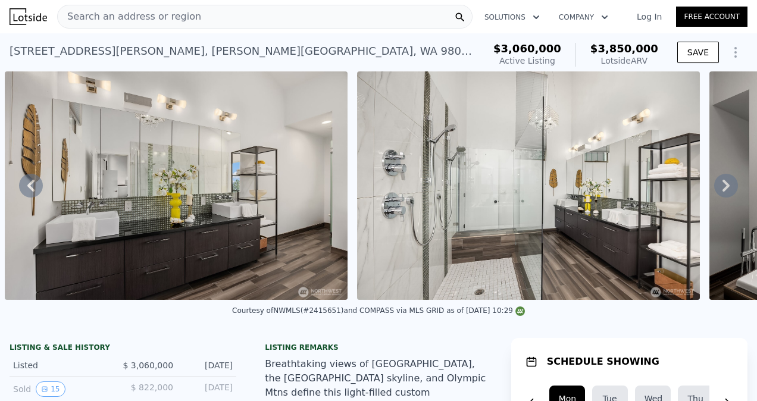
click at [714, 189] on icon at bounding box center [726, 186] width 24 height 24
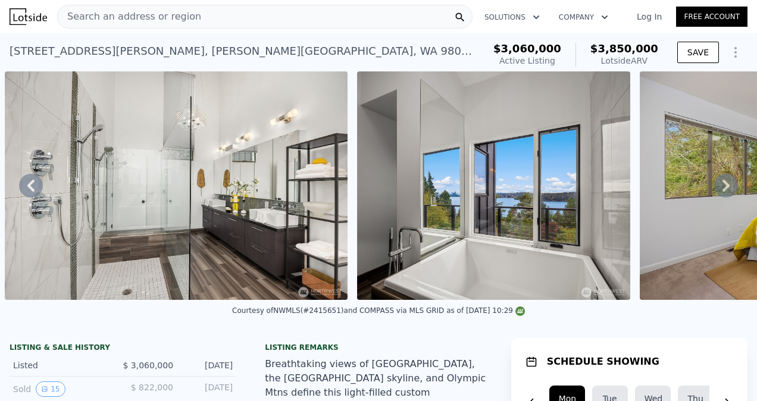
click at [714, 189] on icon at bounding box center [726, 186] width 24 height 24
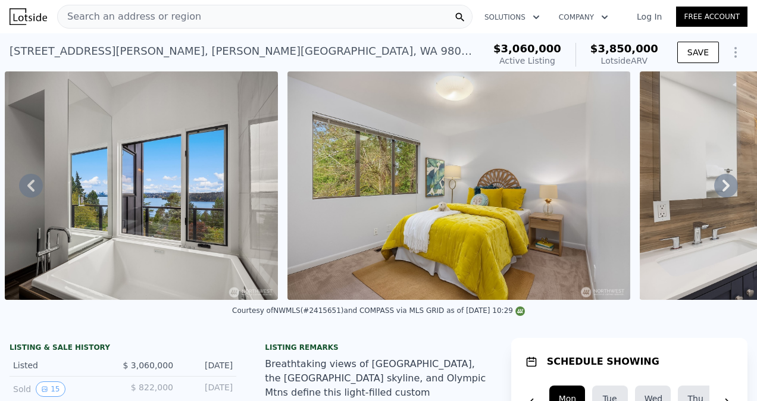
click at [714, 189] on icon at bounding box center [726, 186] width 24 height 24
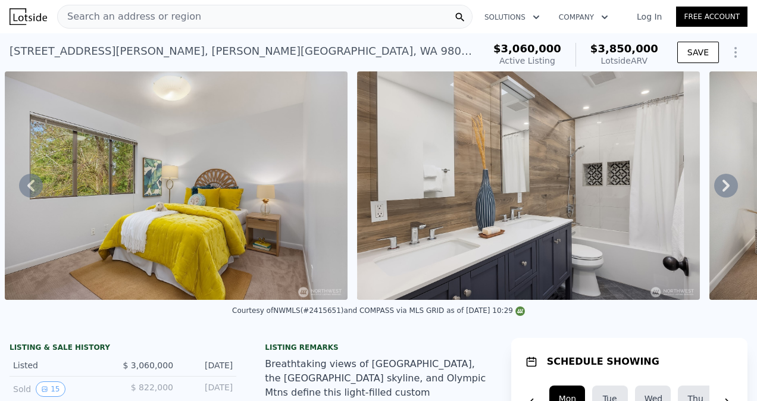
click at [714, 189] on icon at bounding box center [726, 186] width 24 height 24
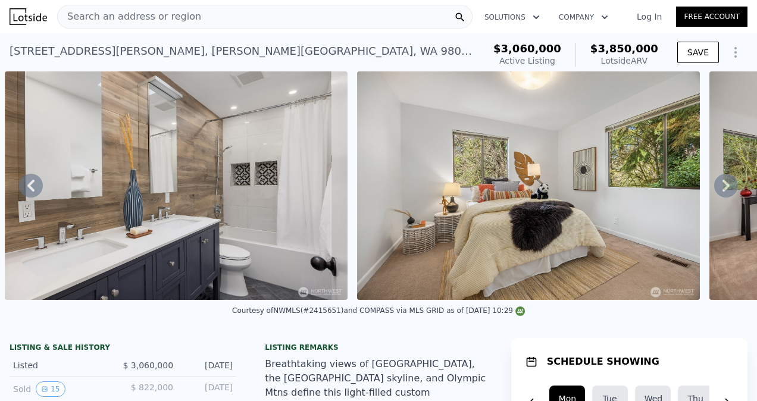
click at [714, 189] on icon at bounding box center [726, 186] width 24 height 24
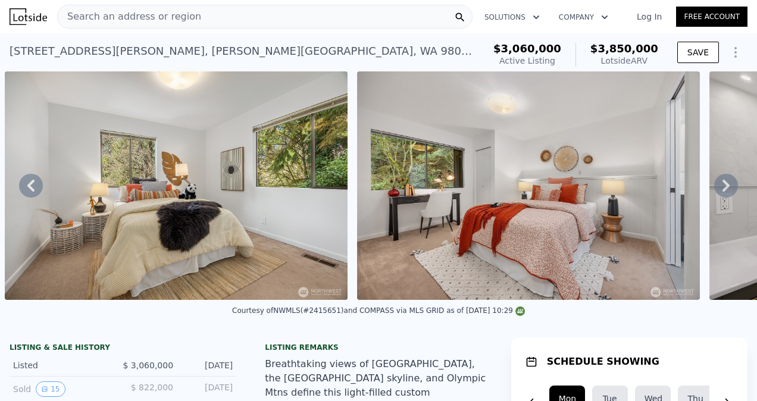
click at [714, 189] on icon at bounding box center [726, 186] width 24 height 24
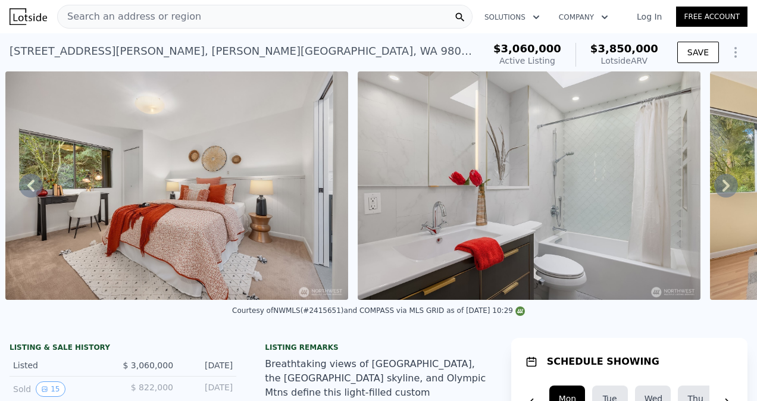
click at [714, 189] on icon at bounding box center [726, 186] width 24 height 24
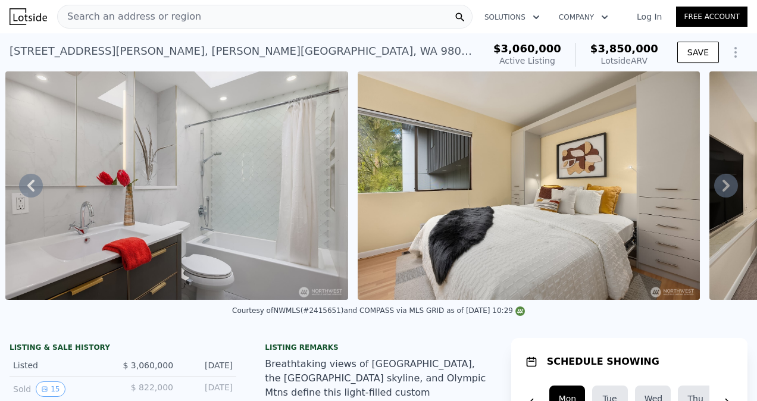
click at [714, 189] on icon at bounding box center [726, 186] width 24 height 24
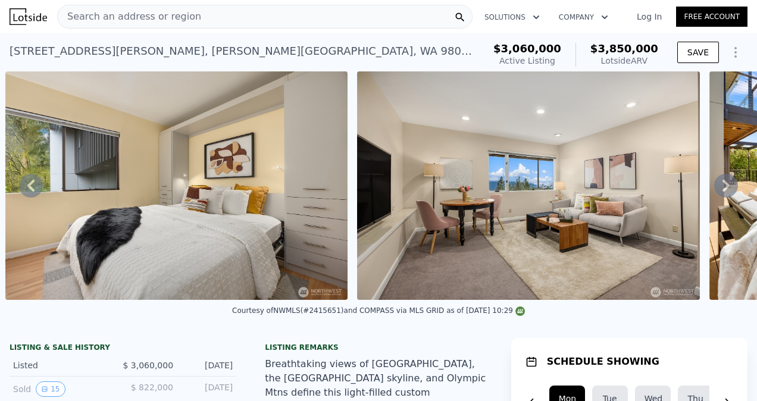
click at [714, 189] on icon at bounding box center [726, 186] width 24 height 24
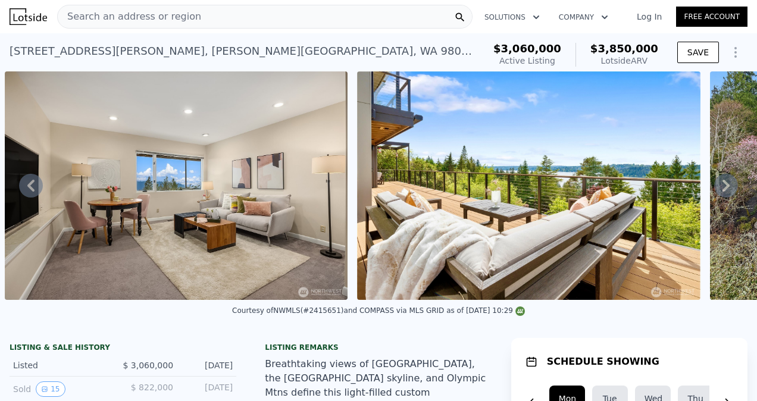
click at [714, 189] on icon at bounding box center [726, 186] width 24 height 24
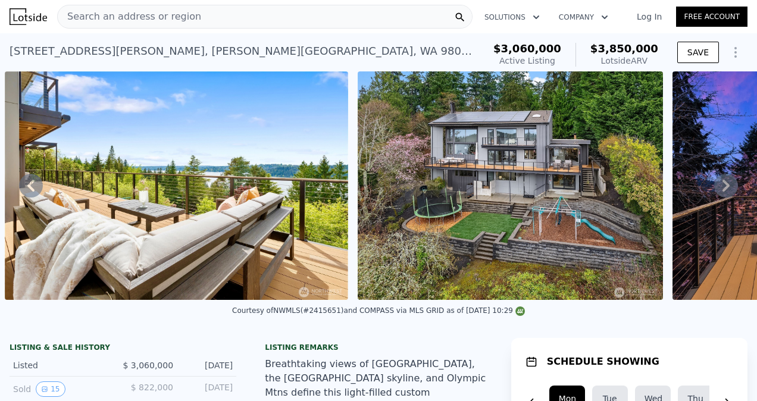
click at [714, 189] on icon at bounding box center [726, 186] width 24 height 24
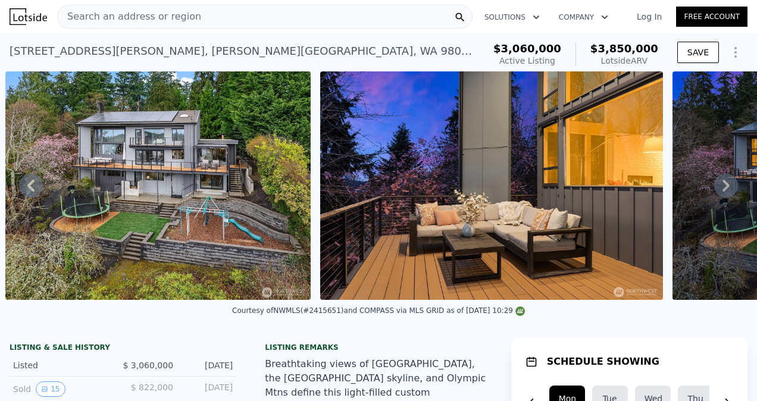
click at [714, 189] on icon at bounding box center [726, 186] width 24 height 24
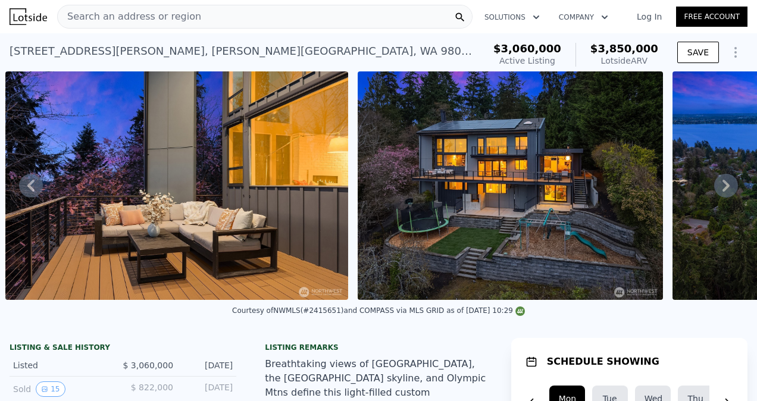
click at [714, 189] on icon at bounding box center [726, 186] width 24 height 24
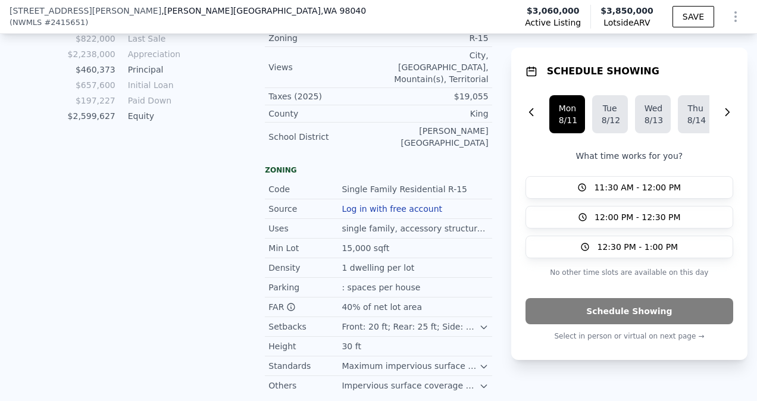
scroll to position [924, 0]
click at [479, 362] on icon at bounding box center [484, 367] width 10 height 10
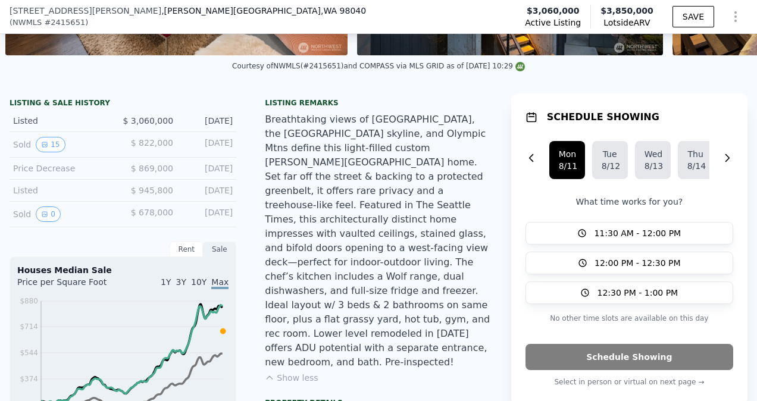
scroll to position [238, 0]
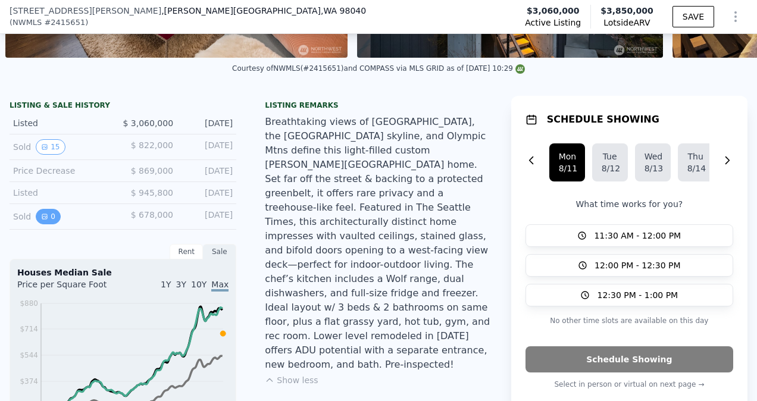
click at [44, 224] on button "0" at bounding box center [48, 216] width 25 height 15
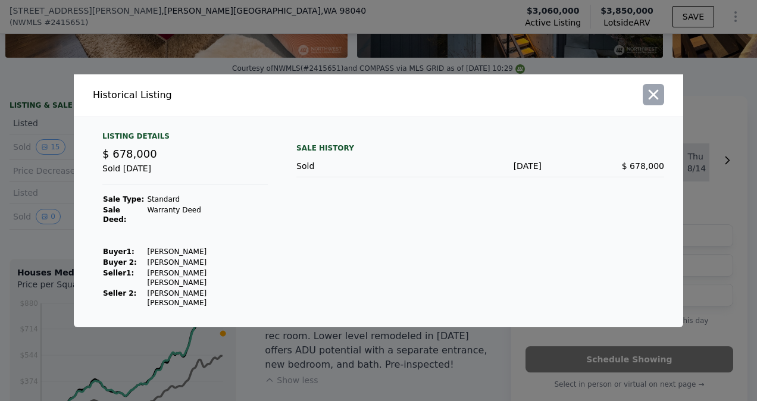
click at [654, 99] on icon "button" at bounding box center [653, 94] width 10 height 10
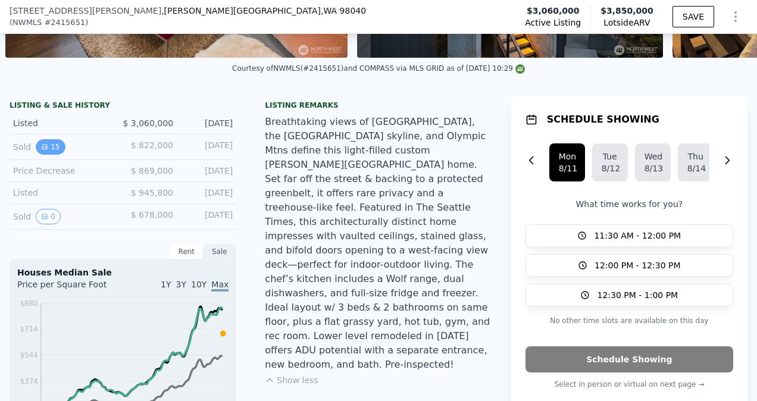
click at [51, 155] on button "15" at bounding box center [50, 146] width 29 height 15
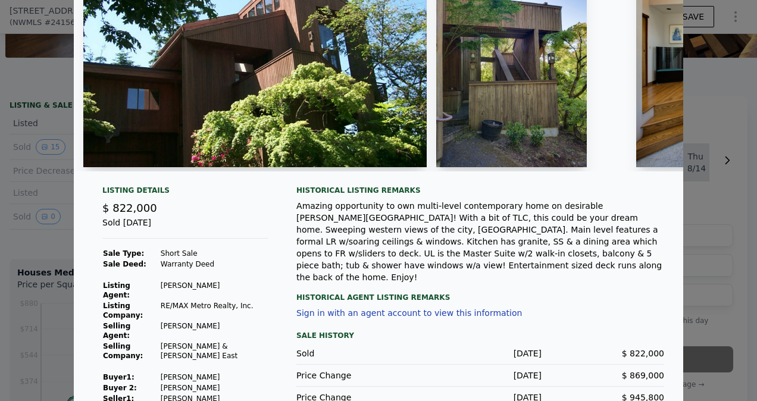
scroll to position [113, 0]
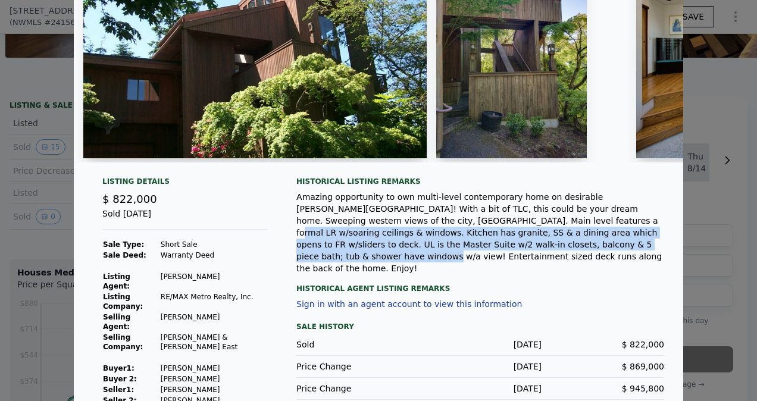
drag, startPoint x: 399, startPoint y: 226, endPoint x: 401, endPoint y: 247, distance: 21.0
click at [401, 247] on div "Amazing opportunity to own multi-level contemporary home on desirable [PERSON_N…" at bounding box center [480, 232] width 368 height 83
click at [478, 243] on div "Amazing opportunity to own multi-level contemporary home on desirable [PERSON_N…" at bounding box center [480, 232] width 368 height 83
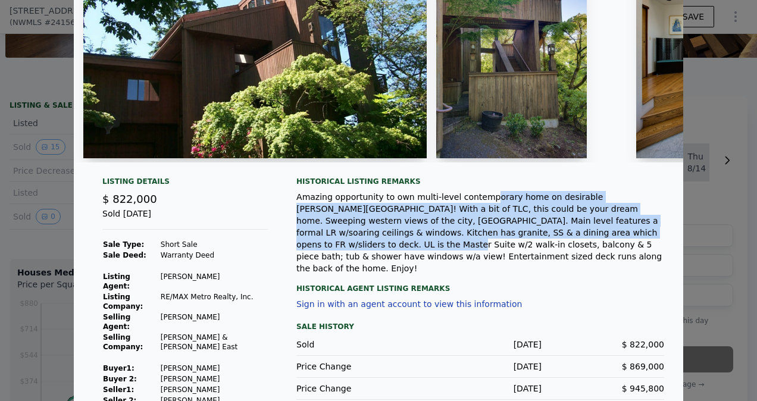
drag, startPoint x: 478, startPoint y: 243, endPoint x: 466, endPoint y: 208, distance: 37.1
click at [466, 208] on div "Amazing opportunity to own multi-level contemporary home on desirable [PERSON_N…" at bounding box center [480, 232] width 368 height 83
click at [447, 220] on div "Amazing opportunity to own multi-level contemporary home on desirable [PERSON_N…" at bounding box center [480, 232] width 368 height 83
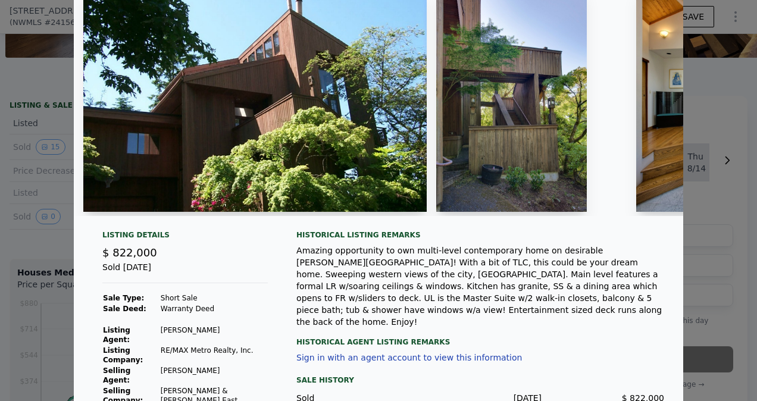
scroll to position [7, 0]
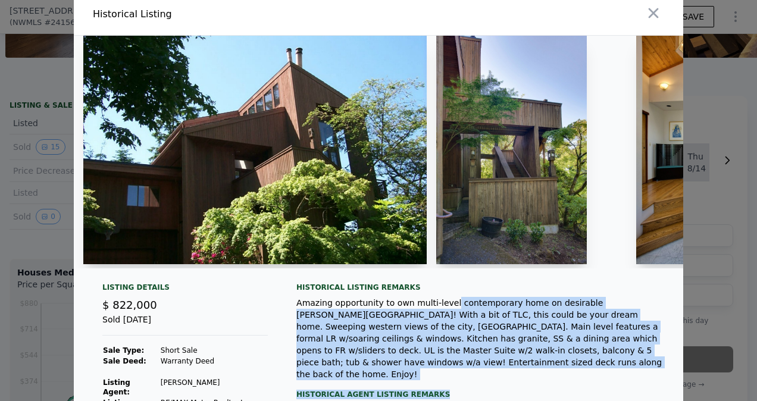
drag, startPoint x: 431, startPoint y: 315, endPoint x: 446, endPoint y: 381, distance: 67.2
click at [446, 381] on div "Historical Listing remarks Amazing opportunity to own multi-level contemporary …" at bounding box center [480, 397] width 368 height 229
click at [446, 381] on div "Historical Agent Listing Remarks" at bounding box center [480, 389] width 368 height 19
drag, startPoint x: 446, startPoint y: 381, endPoint x: 425, endPoint y: 340, distance: 45.8
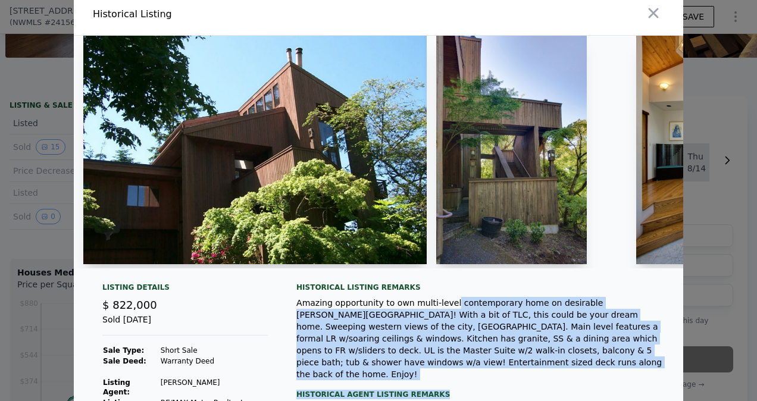
click at [425, 340] on div "Amazing opportunity to own multi-level contemporary home on desirable [PERSON_N…" at bounding box center [480, 338] width 368 height 83
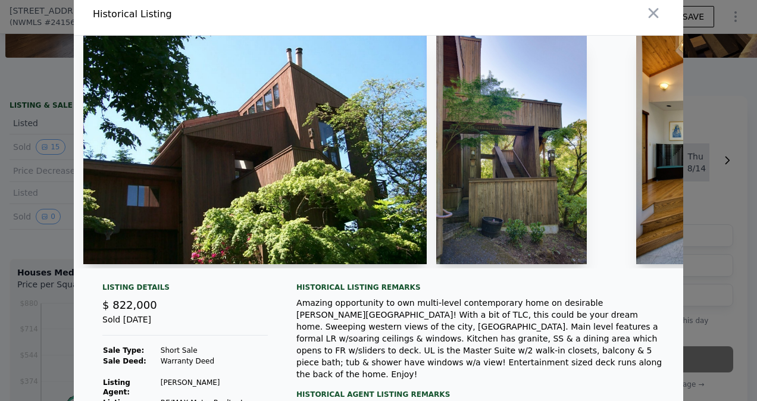
click at [594, 382] on div "Historical Listing remarks Amazing opportunity to own multi-level contemporary …" at bounding box center [480, 397] width 368 height 229
click at [623, 343] on div "Amazing opportunity to own multi-level contemporary home on desirable [PERSON_N…" at bounding box center [480, 338] width 368 height 83
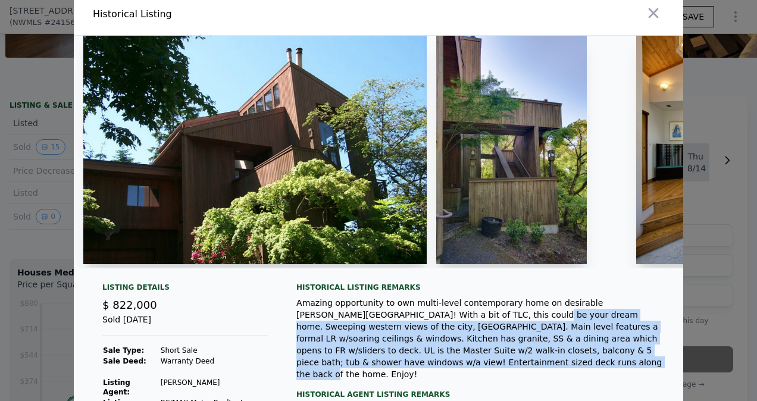
drag, startPoint x: 616, startPoint y: 359, endPoint x: 408, endPoint y: 319, distance: 211.9
click at [408, 319] on div "Amazing opportunity to own multi-level contemporary home on desirable [PERSON_N…" at bounding box center [480, 338] width 368 height 83
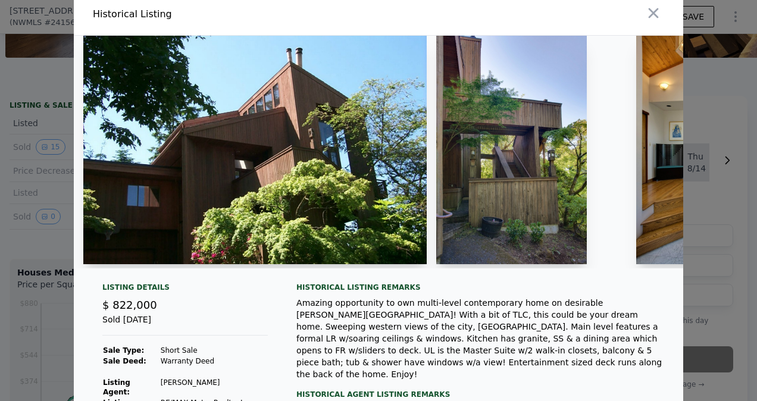
click at [376, 321] on div "Amazing opportunity to own multi-level contemporary home on desirable [PERSON_N…" at bounding box center [480, 338] width 368 height 83
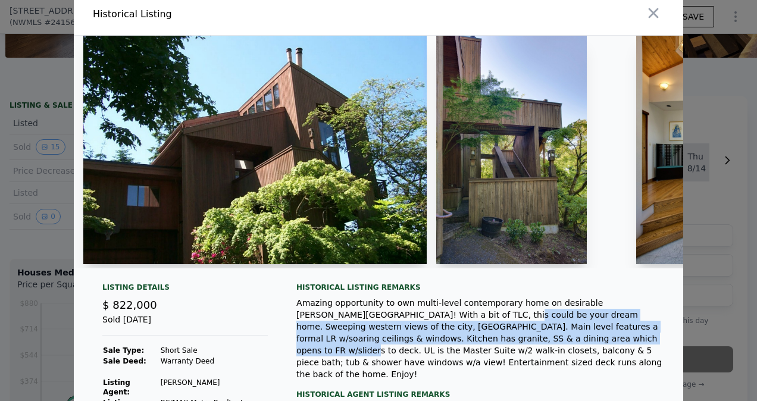
drag, startPoint x: 376, startPoint y: 321, endPoint x: 389, endPoint y: 346, distance: 27.7
click at [389, 346] on div "Amazing opportunity to own multi-level contemporary home on desirable [PERSON_N…" at bounding box center [480, 338] width 368 height 83
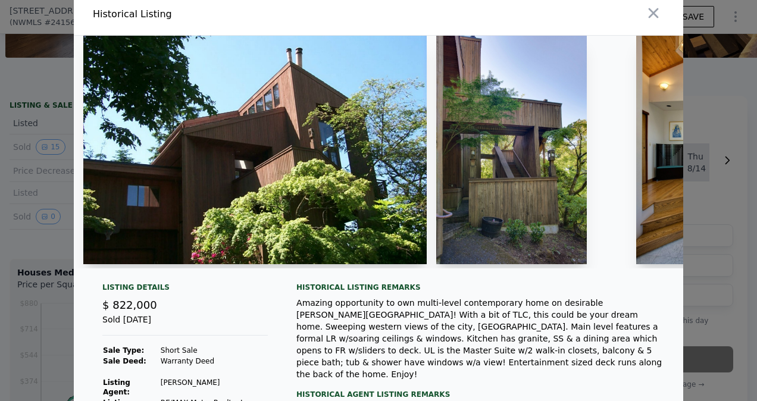
click at [502, 357] on div "Amazing opportunity to own multi-level contemporary home on desirable [PERSON_N…" at bounding box center [480, 338] width 368 height 83
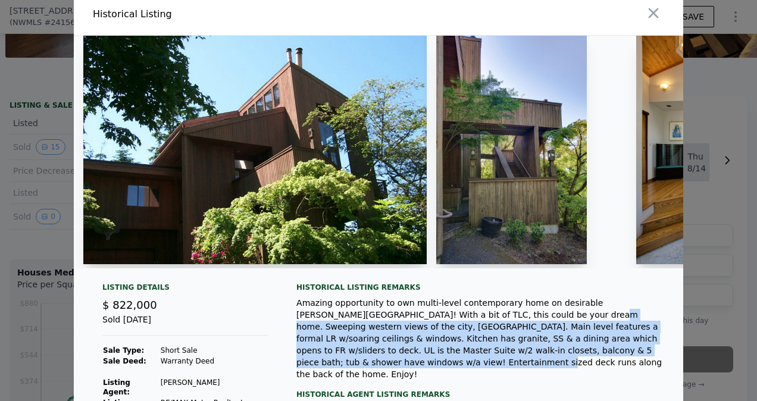
drag, startPoint x: 502, startPoint y: 357, endPoint x: 459, endPoint y: 315, distance: 60.1
click at [459, 315] on div "Amazing opportunity to own multi-level contemporary home on desirable [PERSON_N…" at bounding box center [480, 338] width 368 height 83
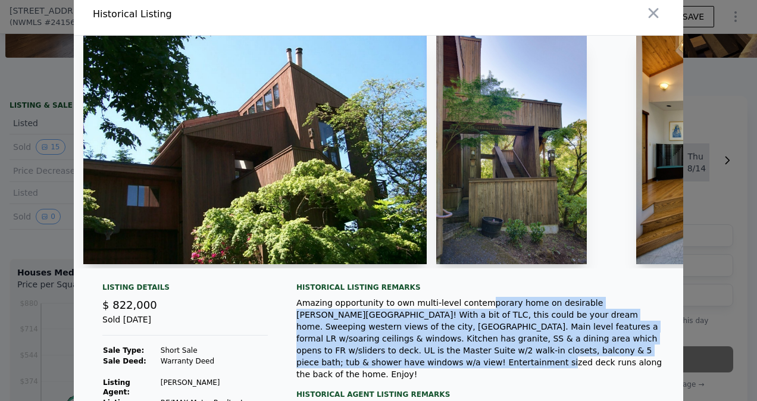
click at [459, 315] on div "Amazing opportunity to own multi-level contemporary home on desirable [PERSON_N…" at bounding box center [480, 338] width 368 height 83
click at [439, 325] on div "Amazing opportunity to own multi-level contemporary home on desirable [PERSON_N…" at bounding box center [480, 338] width 368 height 83
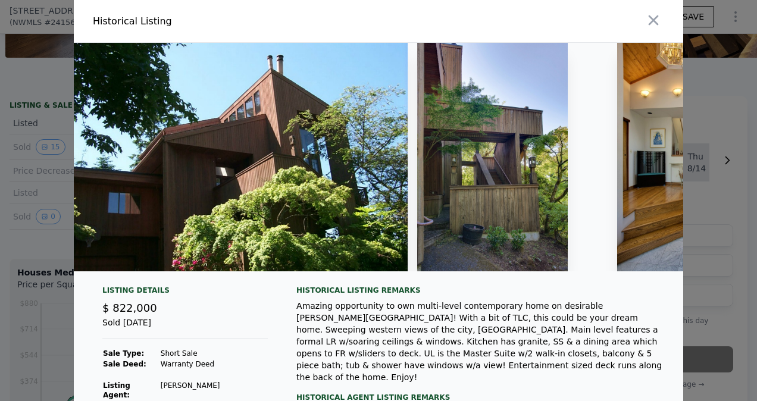
scroll to position [0, 0]
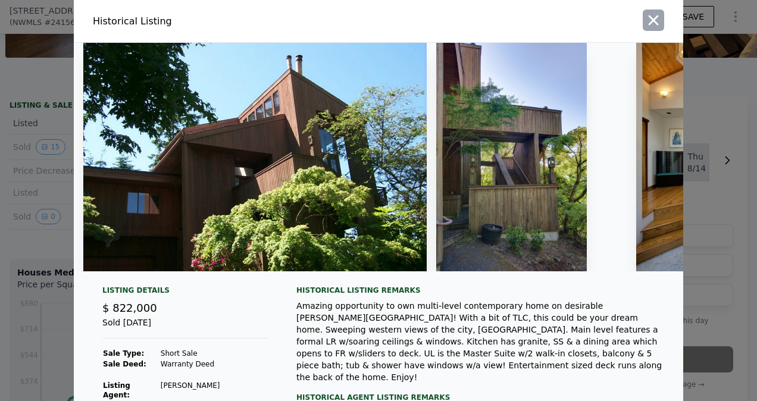
click at [653, 19] on icon "button" at bounding box center [653, 20] width 17 height 17
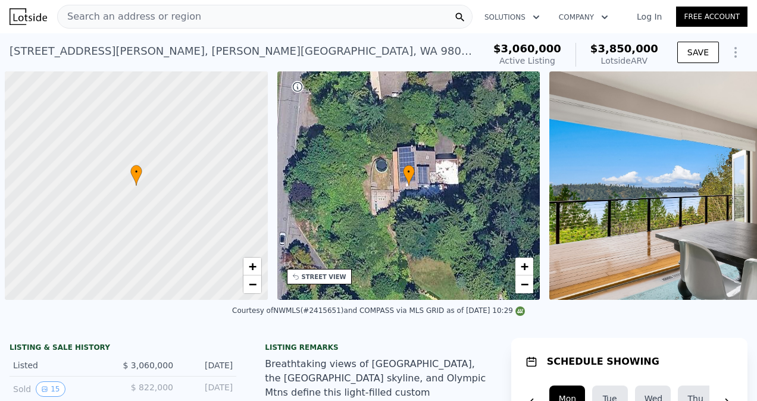
scroll to position [0, 12251]
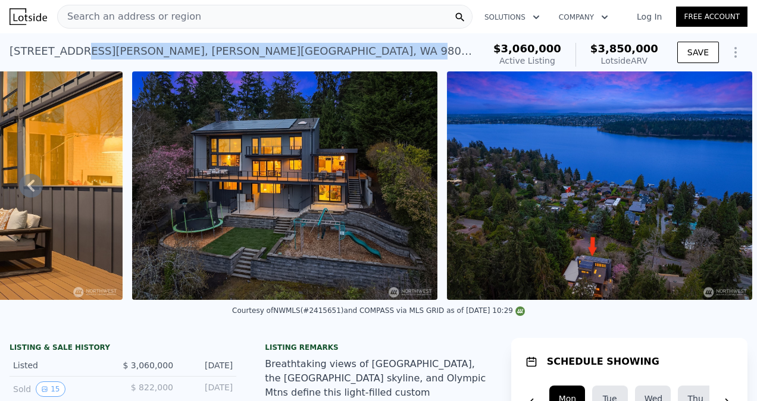
drag, startPoint x: 213, startPoint y: 52, endPoint x: 80, endPoint y: 52, distance: 132.6
click at [80, 52] on div "[STREET_ADDRESS][PERSON_NAME]" at bounding box center [242, 51] width 465 height 17
drag, startPoint x: 55, startPoint y: 52, endPoint x: 200, endPoint y: 57, distance: 144.6
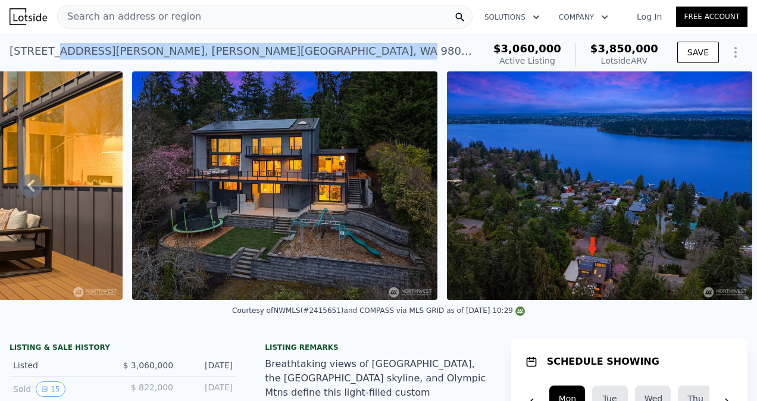
click at [200, 57] on div "[STREET_ADDRESS][PERSON_NAME]" at bounding box center [242, 51] width 465 height 17
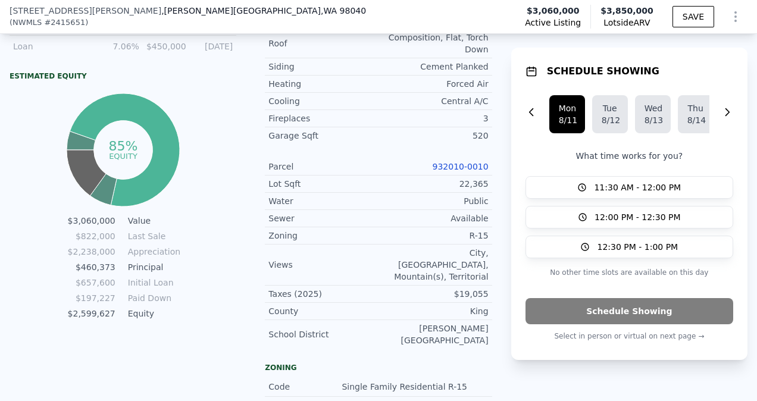
scroll to position [726, 0]
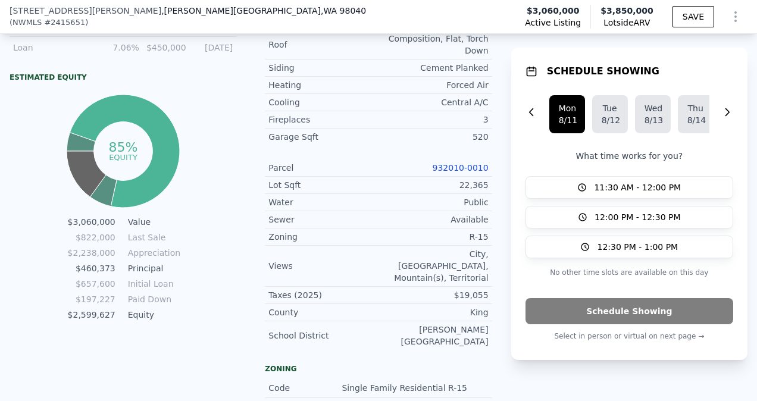
click at [468, 163] on link "932010-0010" at bounding box center [460, 168] width 56 height 10
